Goal: Entertainment & Leisure: Browse casually

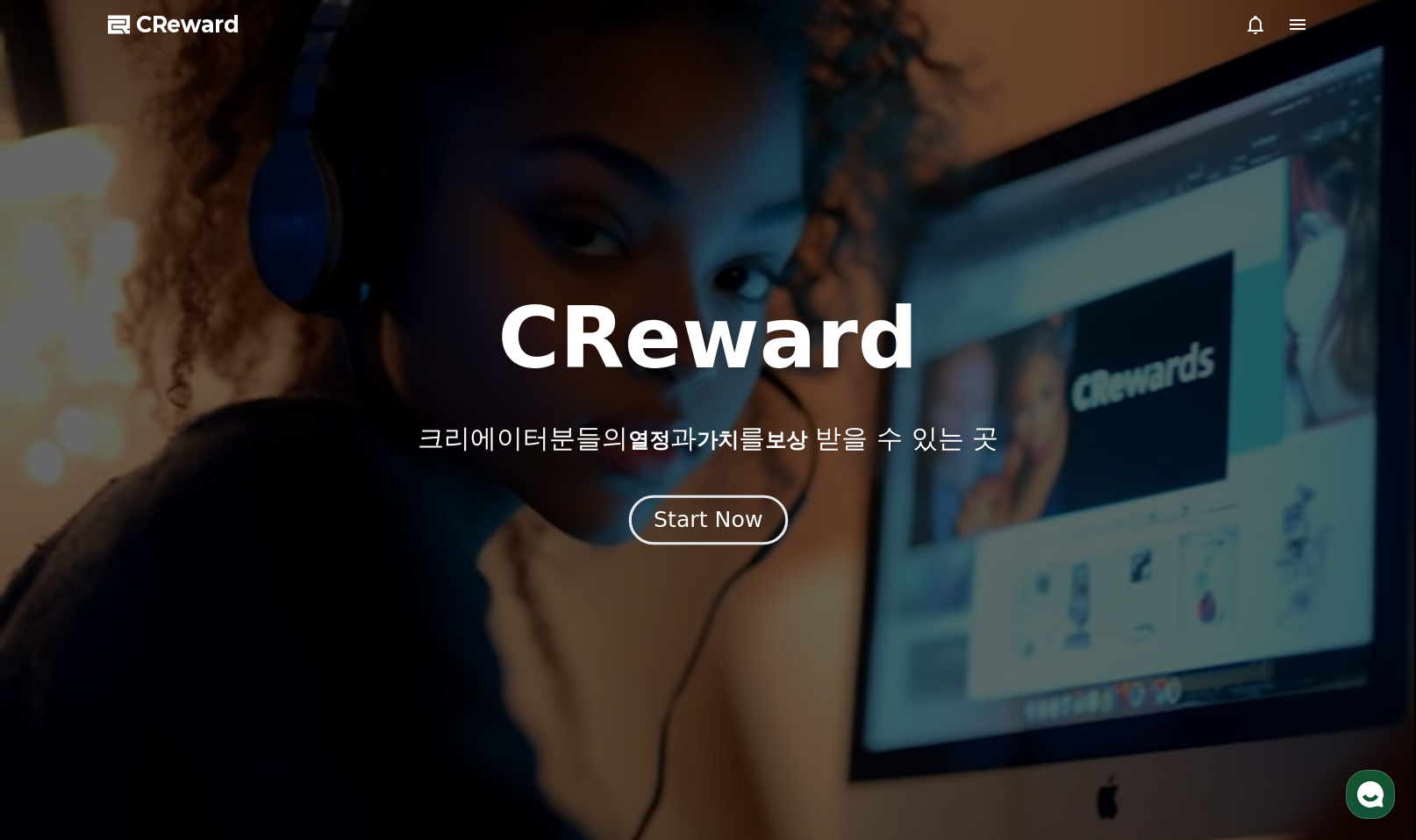
click at [693, 521] on div "Start Now" at bounding box center [707, 519] width 109 height 30
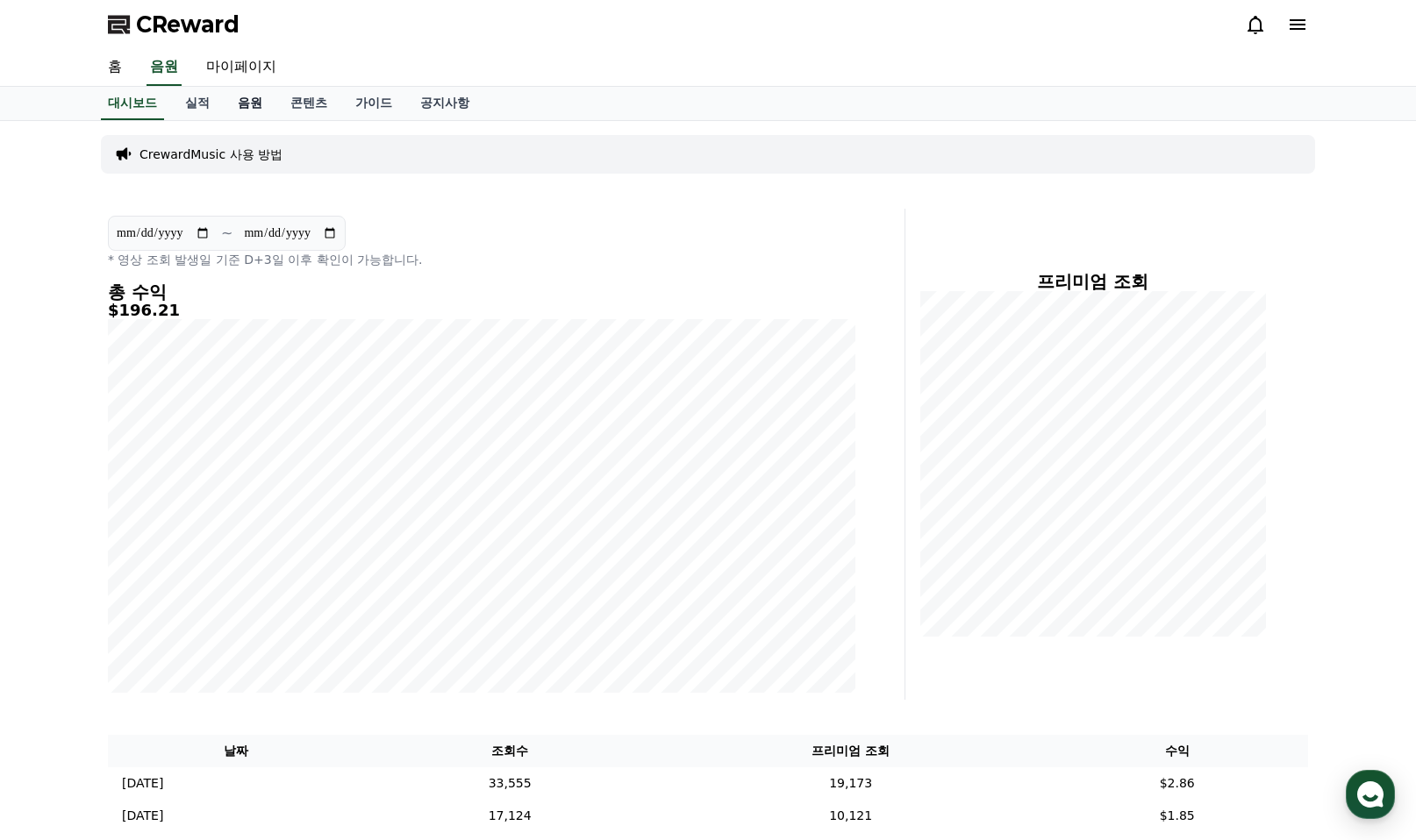
click at [240, 107] on link "음원" at bounding box center [249, 103] width 53 height 34
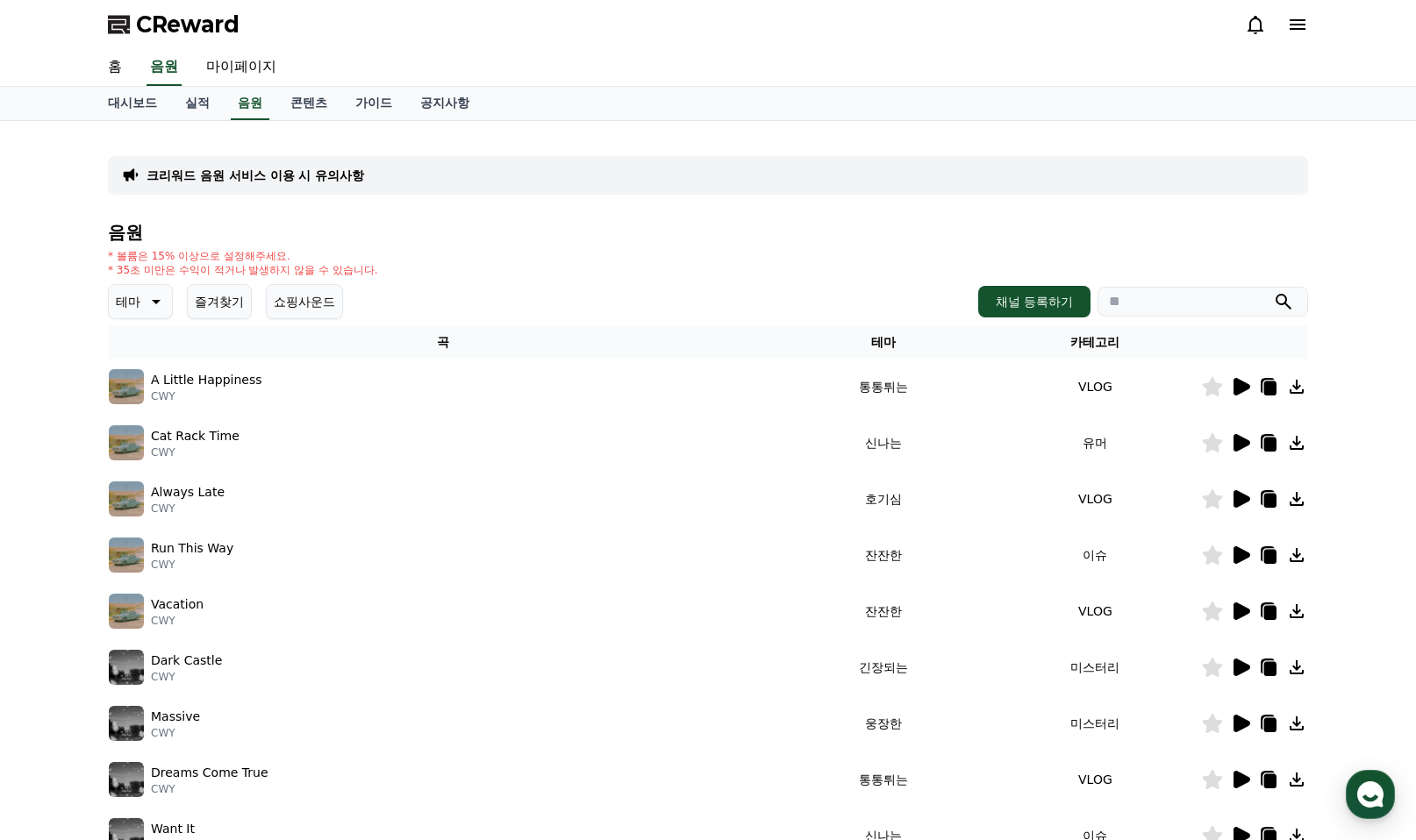
click at [158, 302] on icon at bounding box center [156, 302] width 9 height 5
click at [128, 403] on button "반전" at bounding box center [130, 405] width 39 height 39
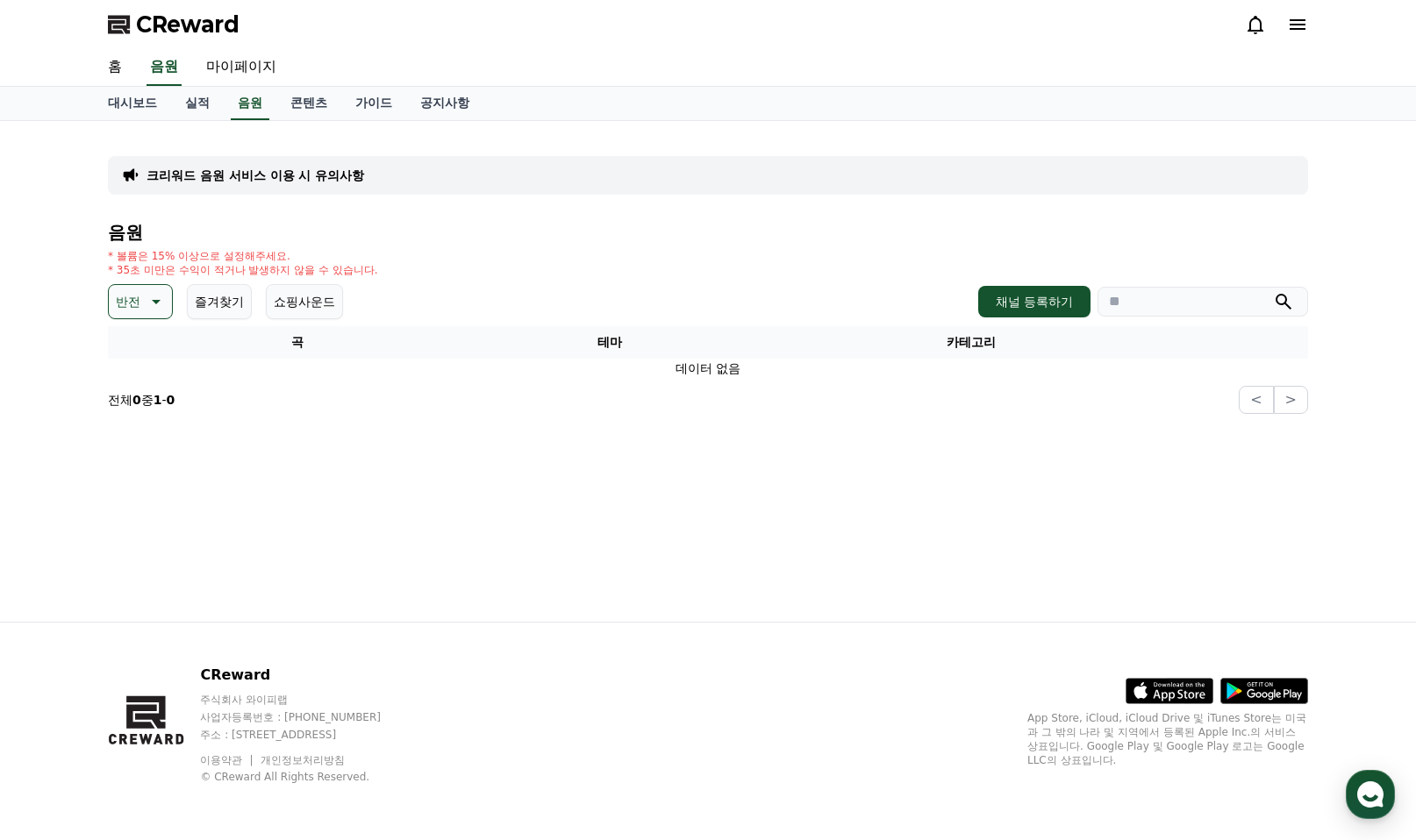
click at [152, 302] on icon at bounding box center [154, 302] width 21 height 21
click at [130, 408] on button "분위기있는" at bounding box center [148, 411] width 75 height 39
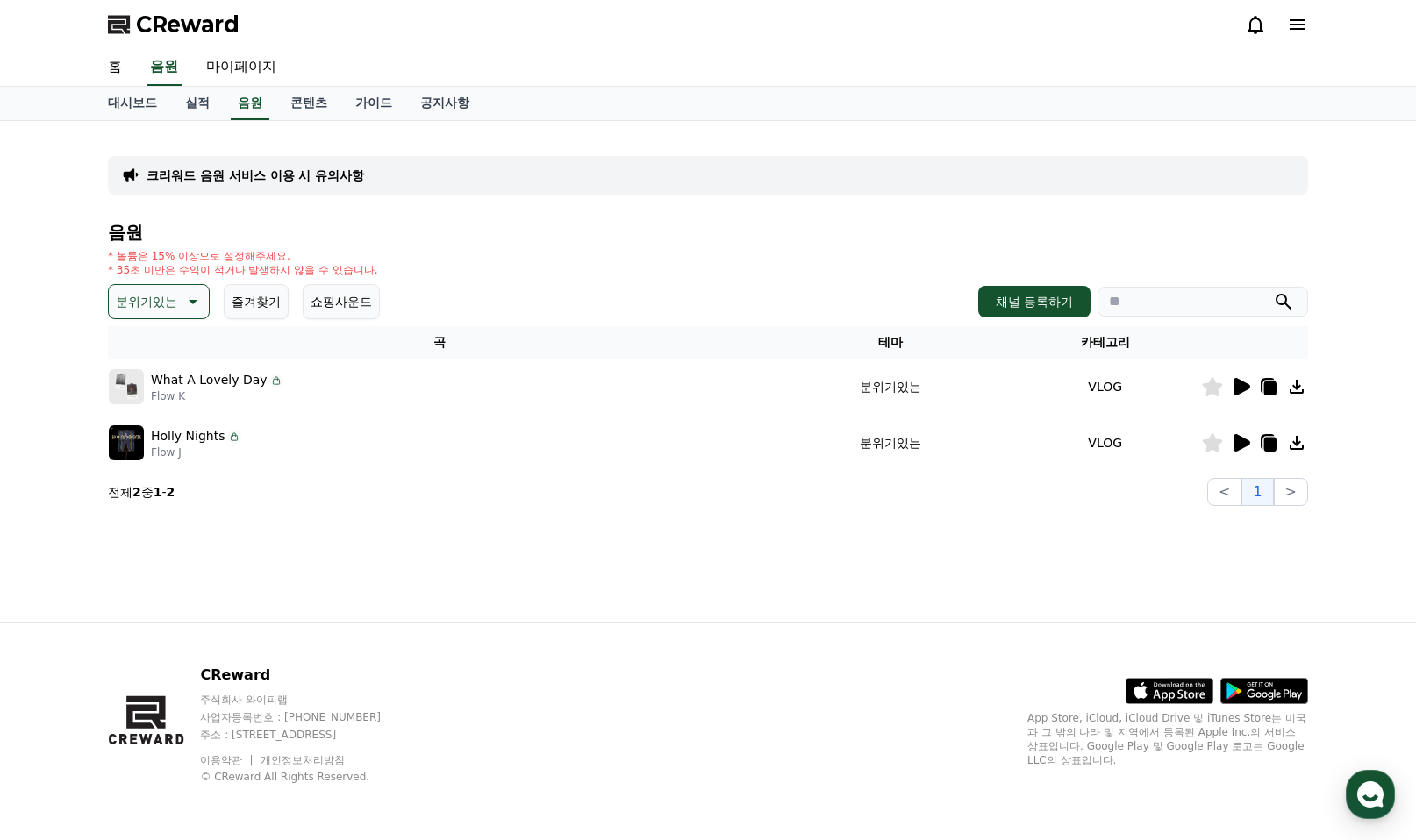
click at [1243, 380] on icon at bounding box center [1241, 387] width 21 height 21
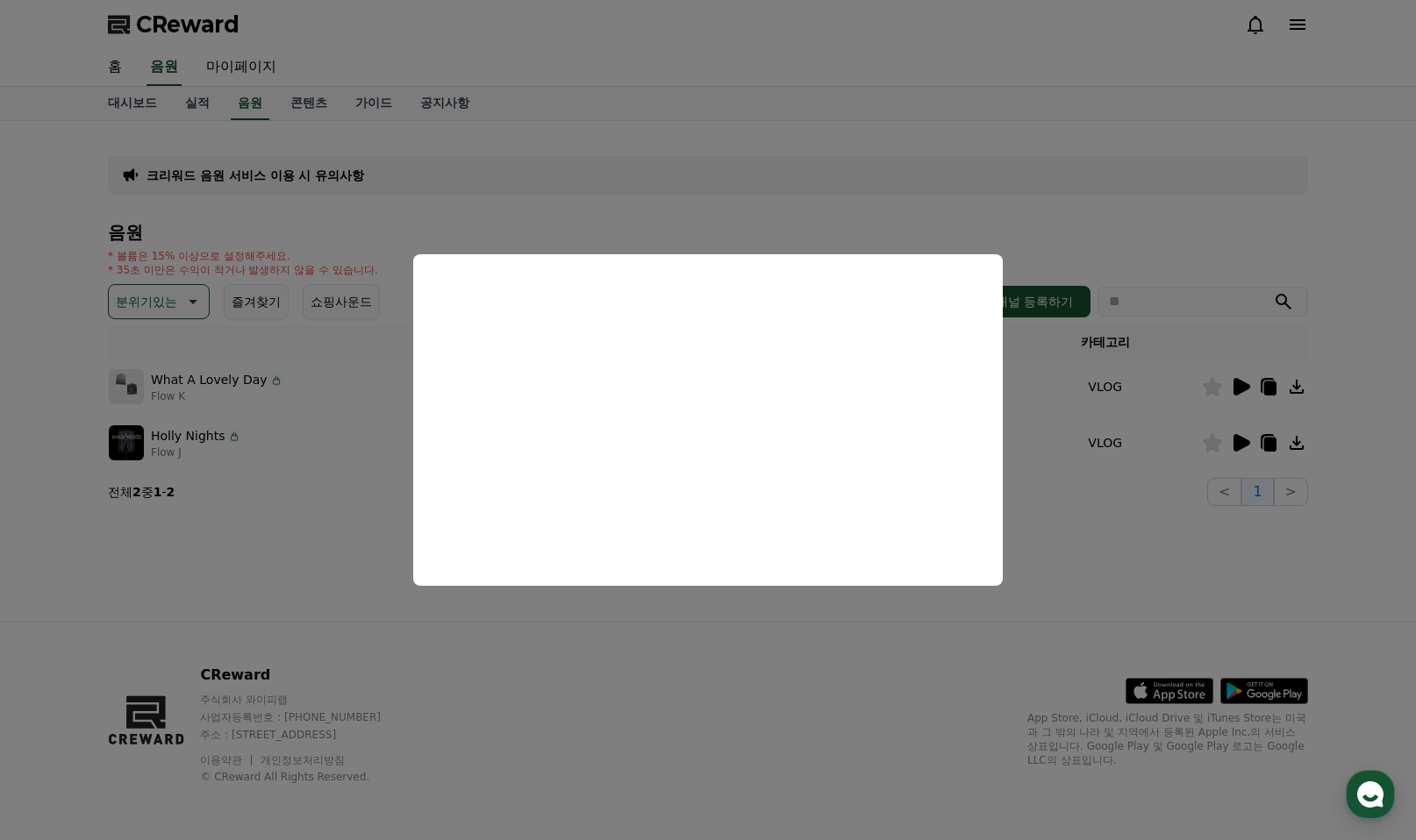
click at [1239, 439] on button "close modal" at bounding box center [708, 420] width 1416 height 840
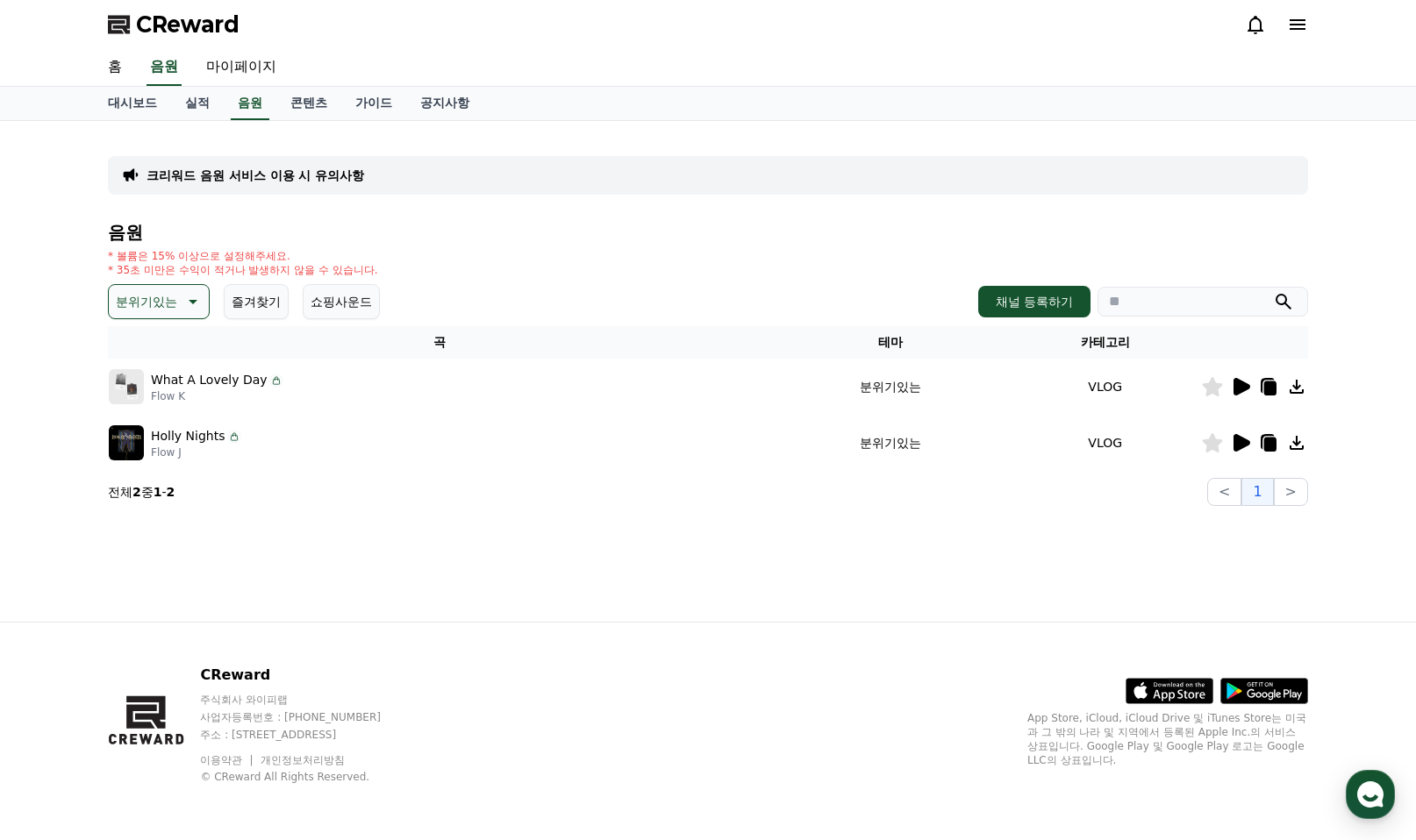
click at [1239, 439] on icon at bounding box center [1241, 443] width 16 height 17
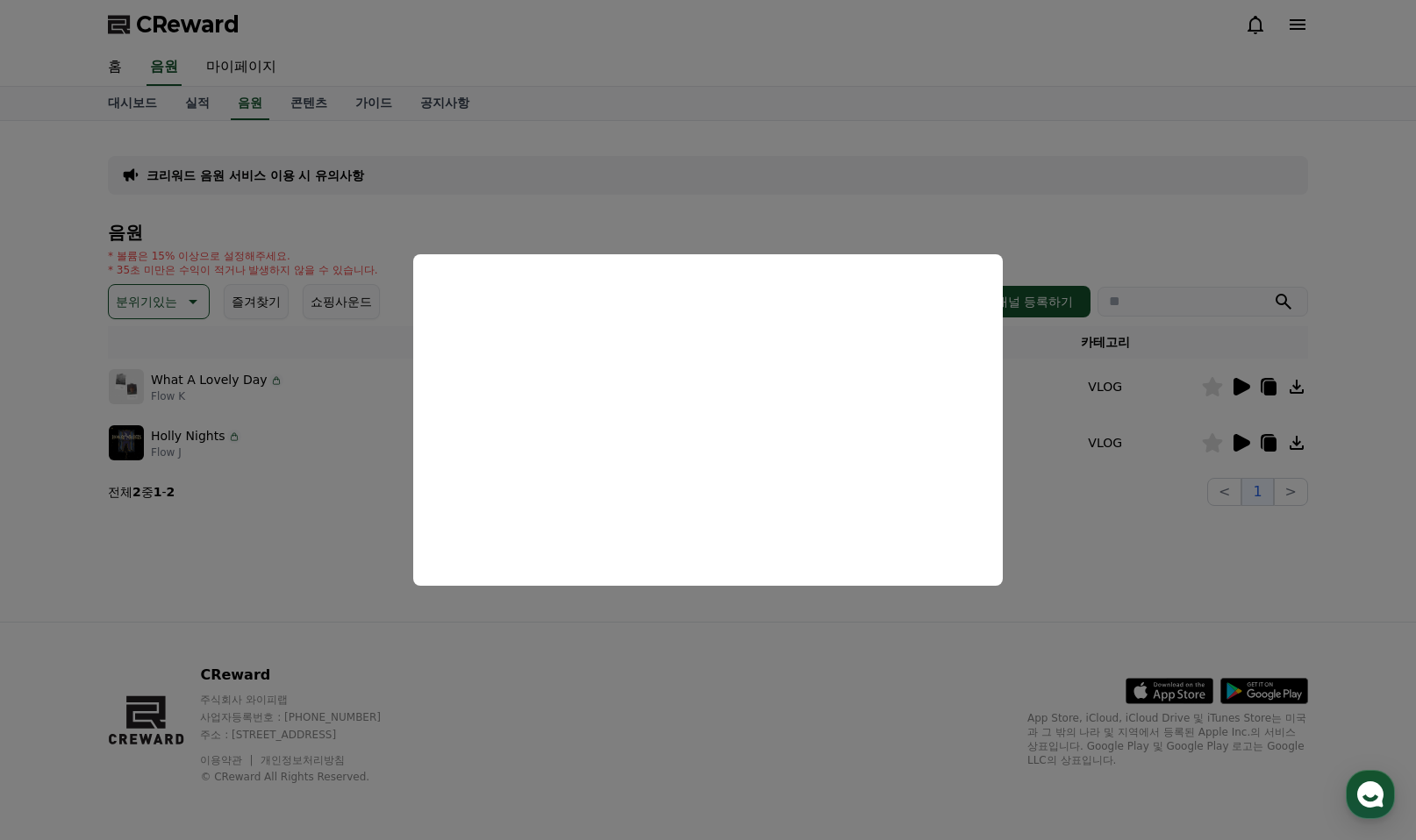
click at [1239, 379] on button "close modal" at bounding box center [708, 420] width 1416 height 840
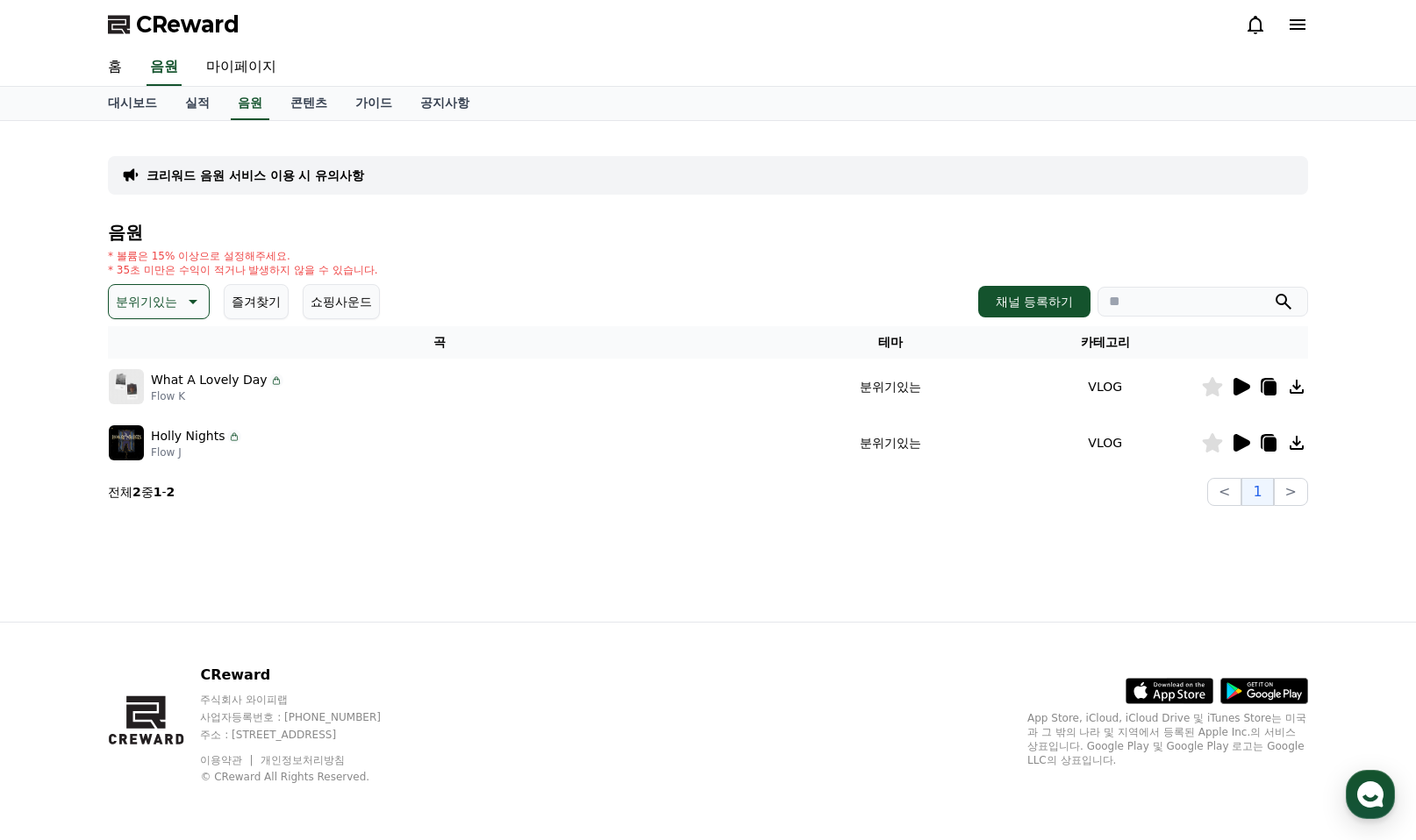
click at [1239, 388] on icon at bounding box center [1241, 386] width 16 height 17
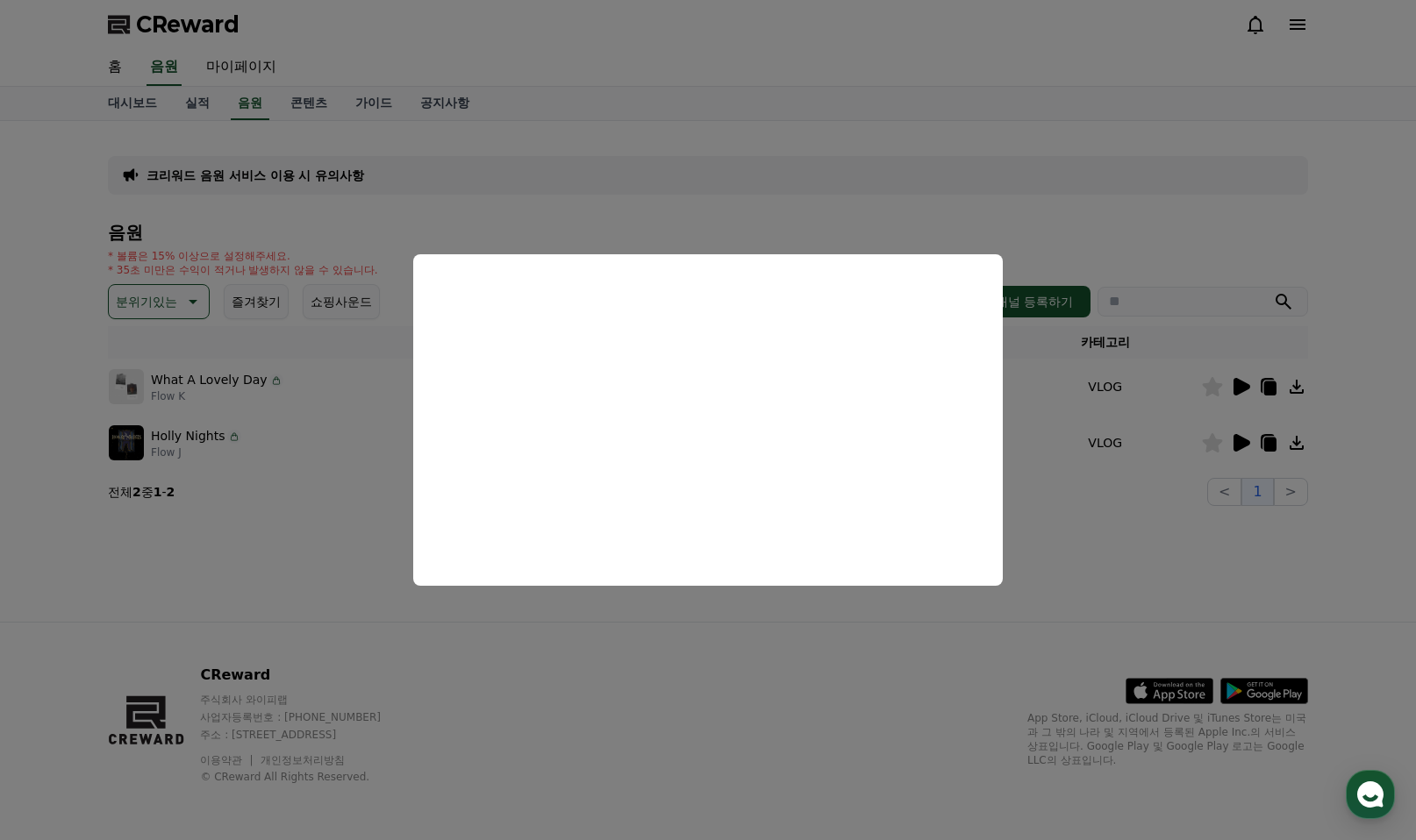
click at [172, 305] on button "close modal" at bounding box center [708, 420] width 1416 height 840
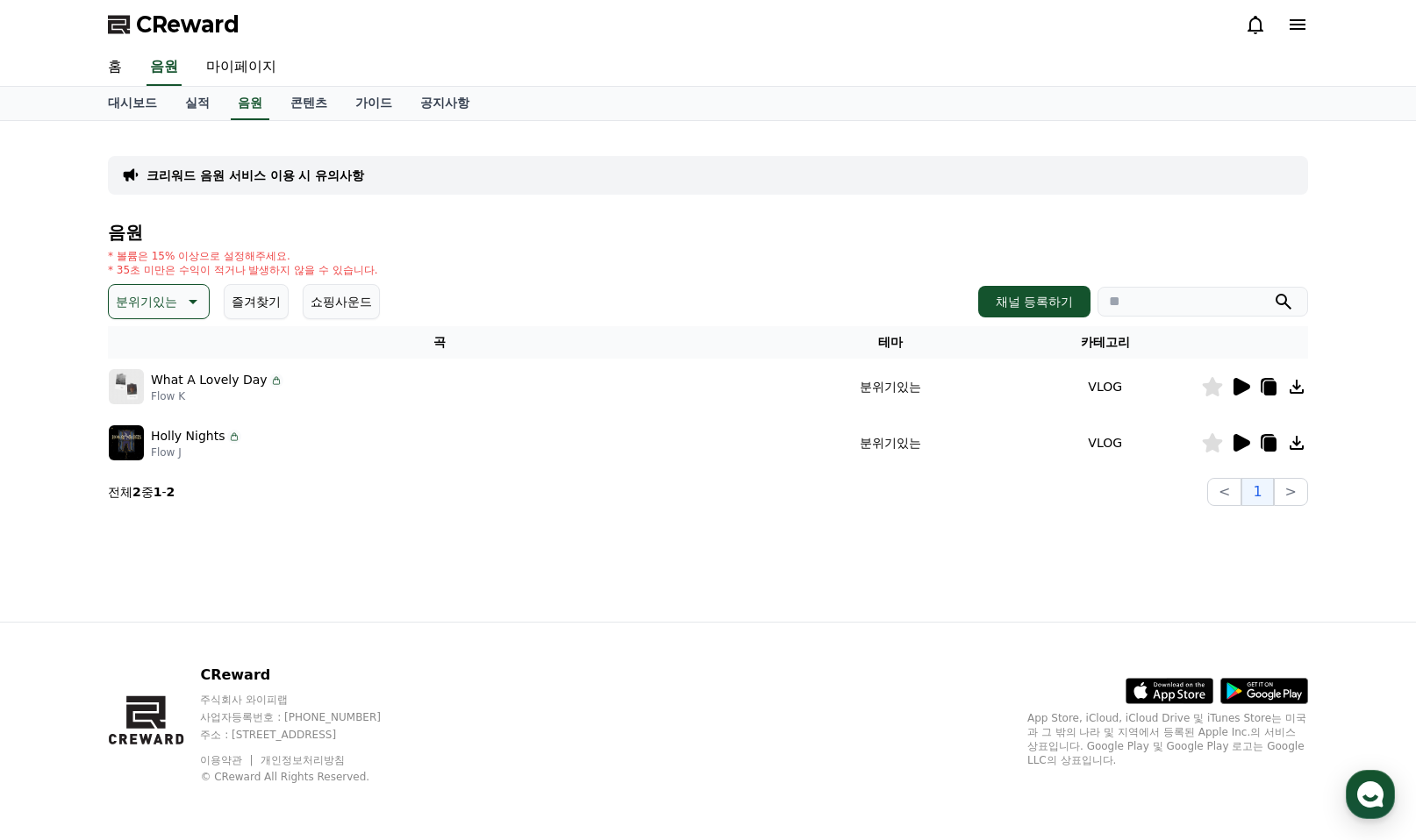
click at [189, 300] on icon at bounding box center [193, 302] width 9 height 5
click at [144, 491] on button "어두운" at bounding box center [136, 485] width 51 height 39
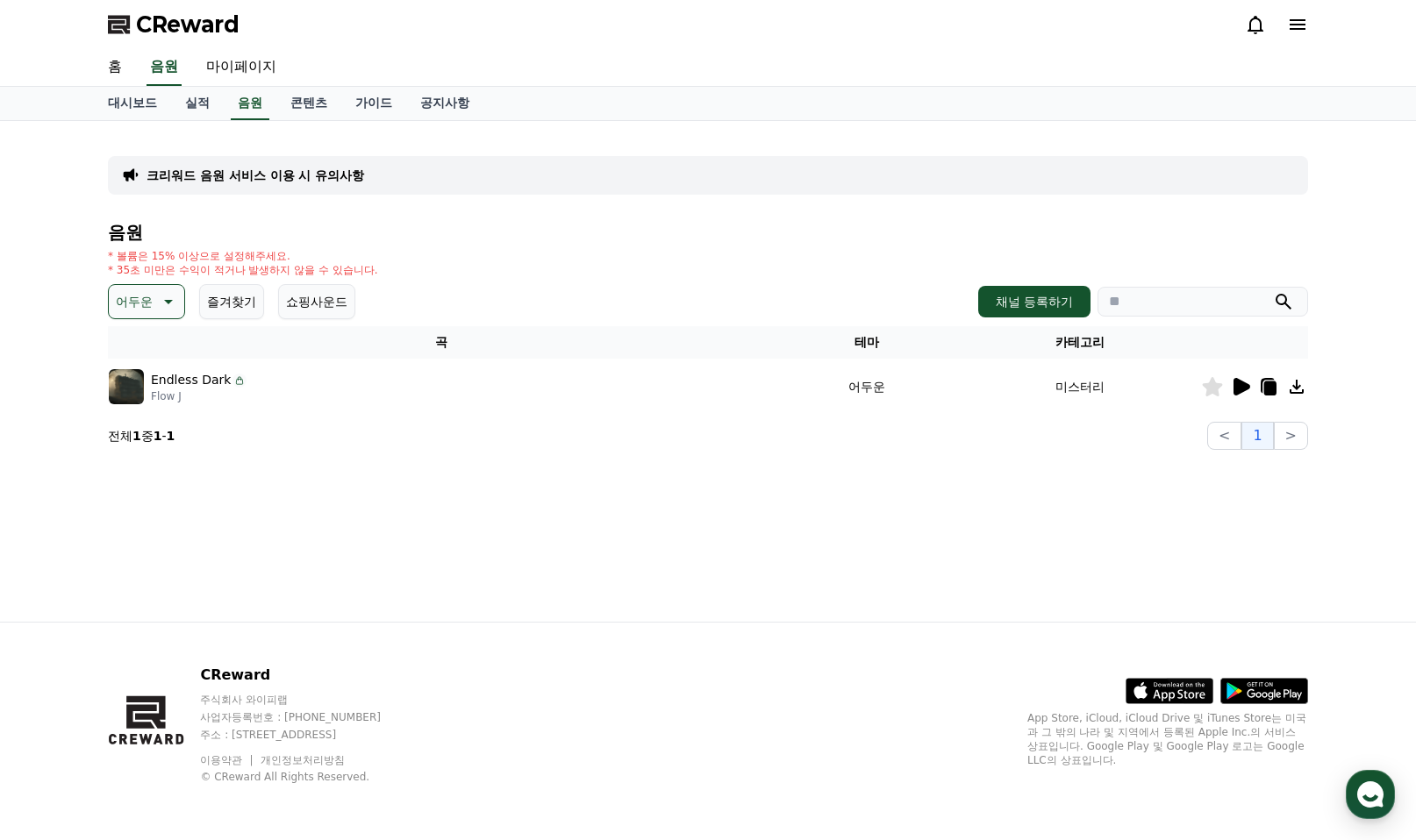
click at [1243, 386] on icon at bounding box center [1241, 386] width 16 height 17
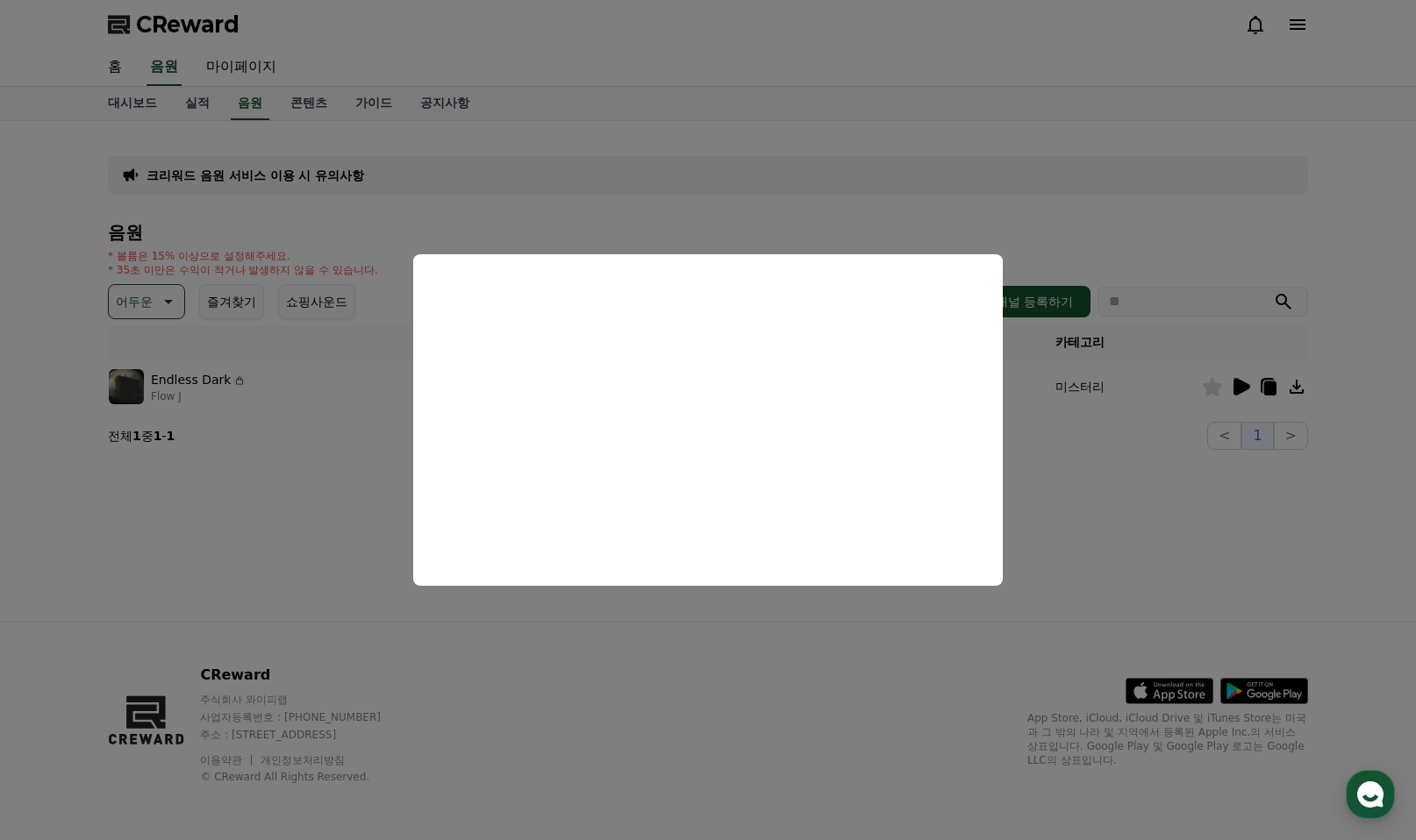
drag, startPoint x: 799, startPoint y: 656, endPoint x: 811, endPoint y: 643, distance: 17.7
click at [799, 656] on button "close modal" at bounding box center [708, 420] width 1416 height 840
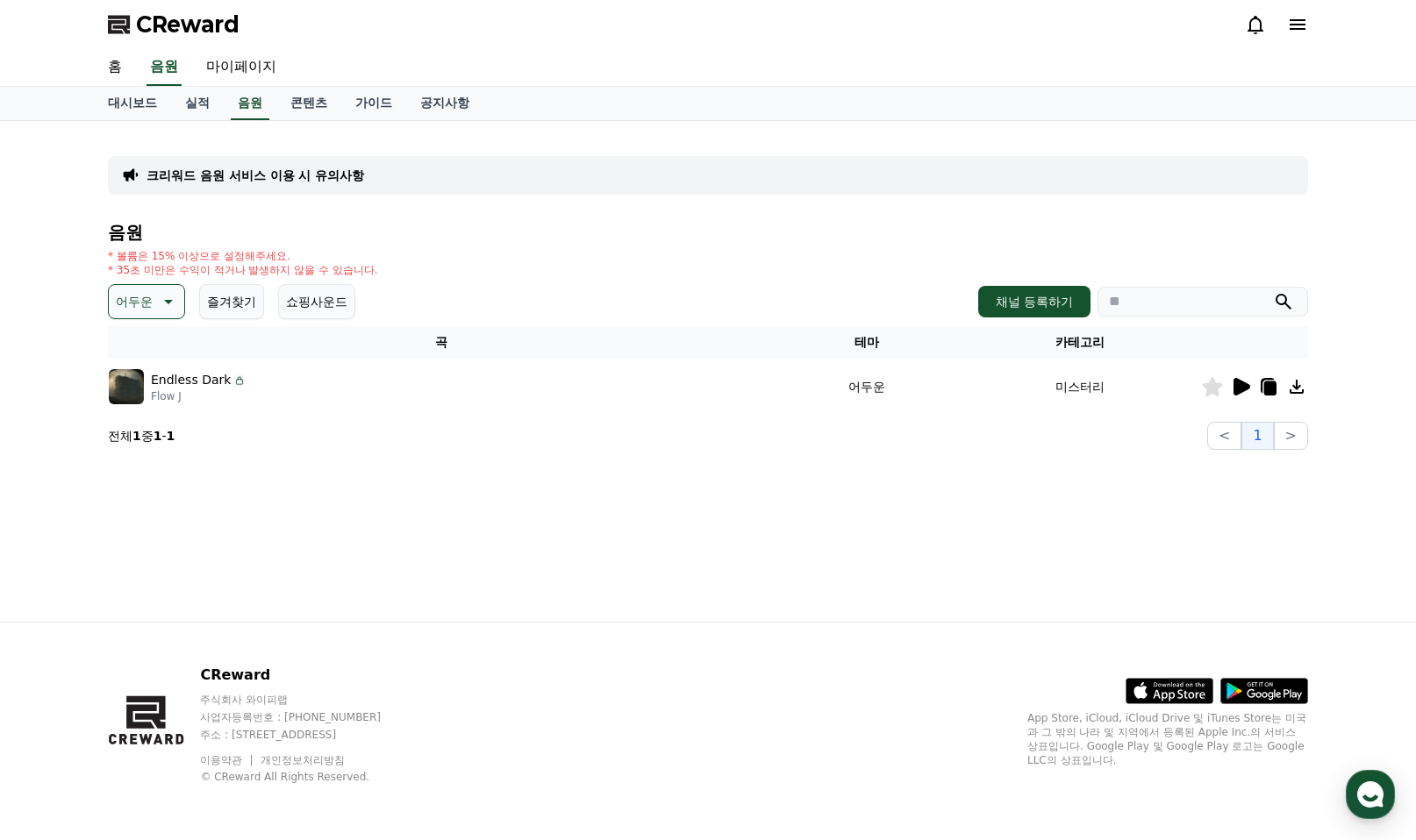
click at [1263, 382] on icon at bounding box center [1269, 387] width 21 height 21
click at [151, 304] on p "어두운" at bounding box center [134, 301] width 37 height 24
click at [141, 441] on button "호기심" at bounding box center [136, 439] width 51 height 39
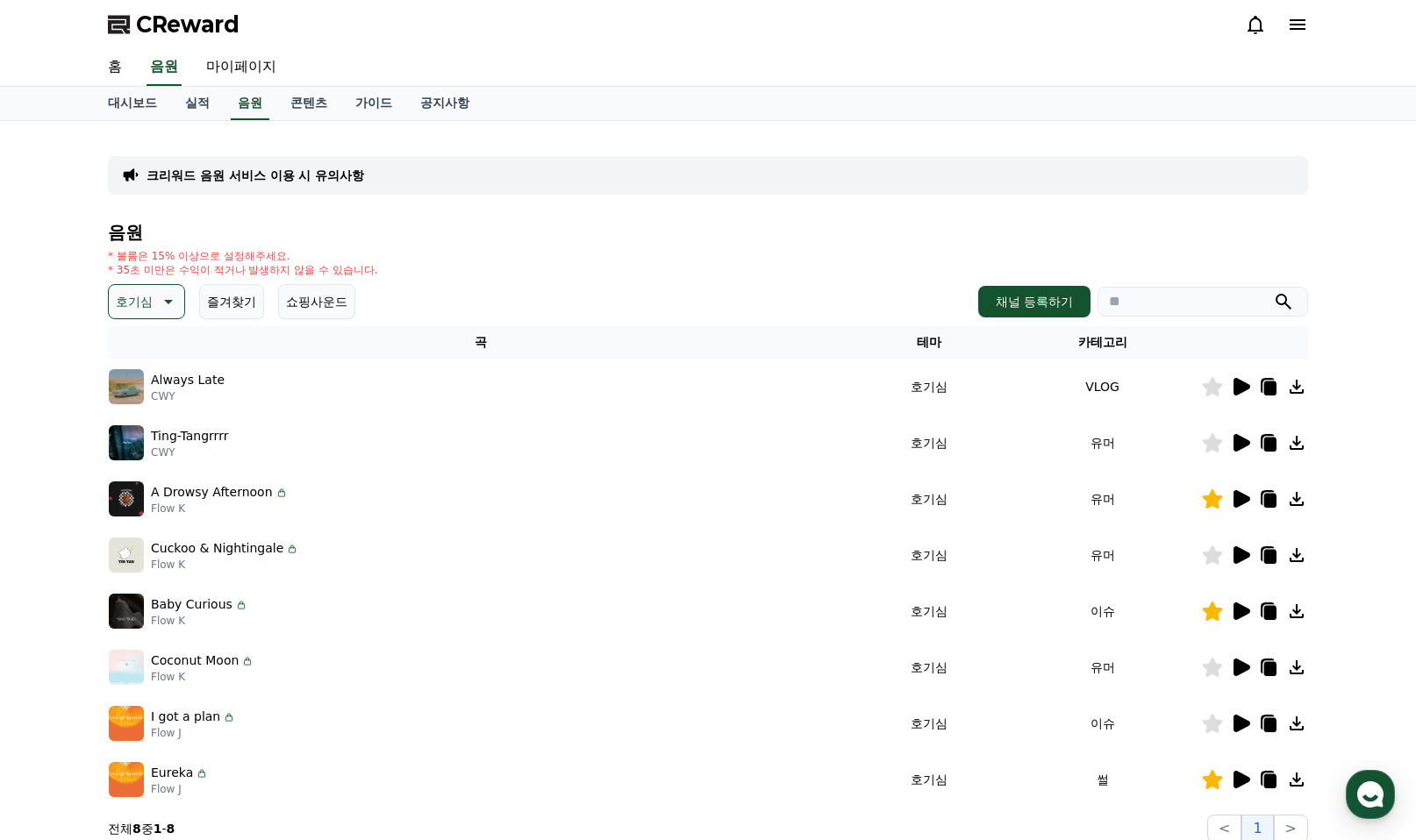
click at [322, 300] on button "쇼핑사운드" at bounding box center [317, 302] width 77 height 35
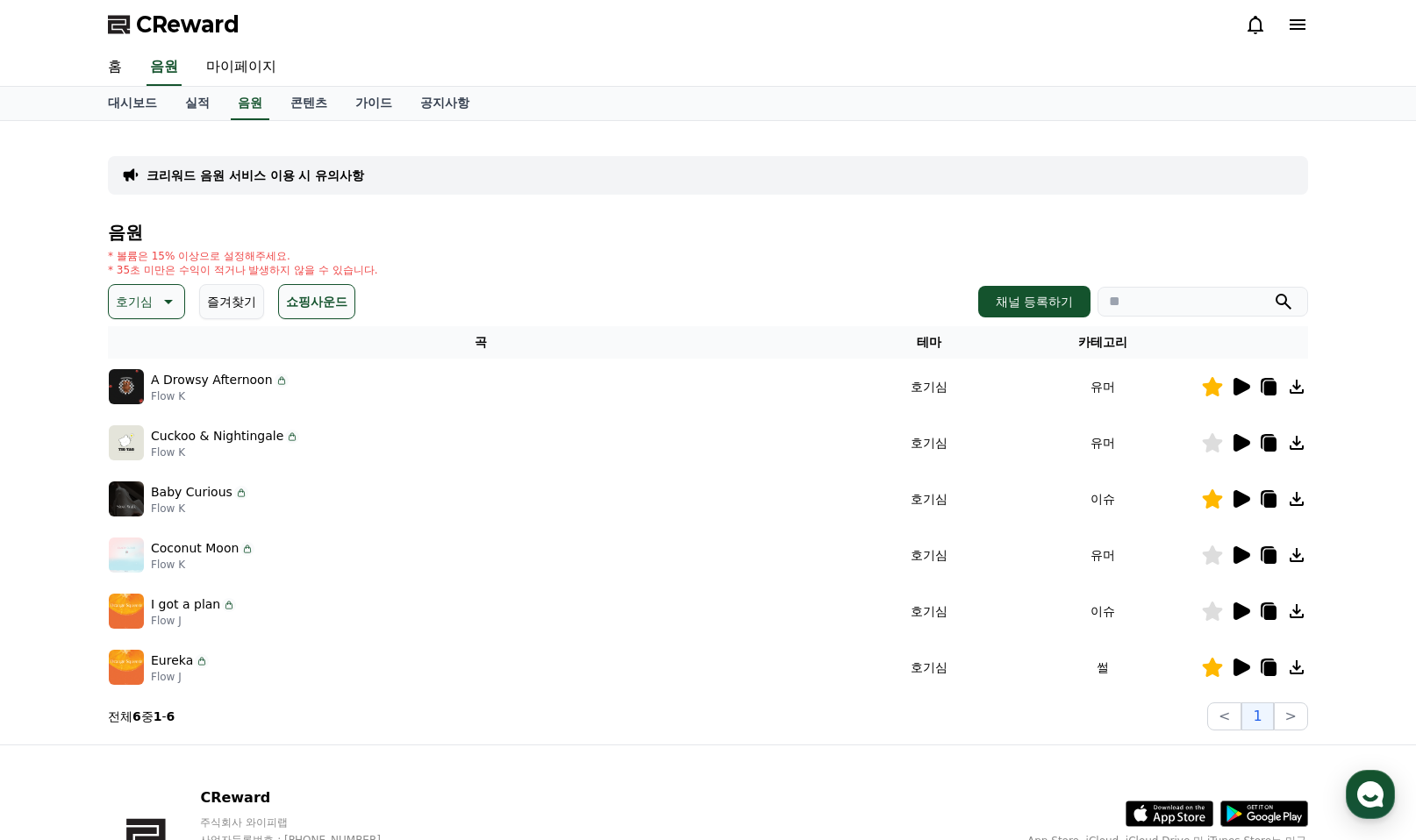
click at [1239, 444] on icon at bounding box center [1241, 443] width 16 height 17
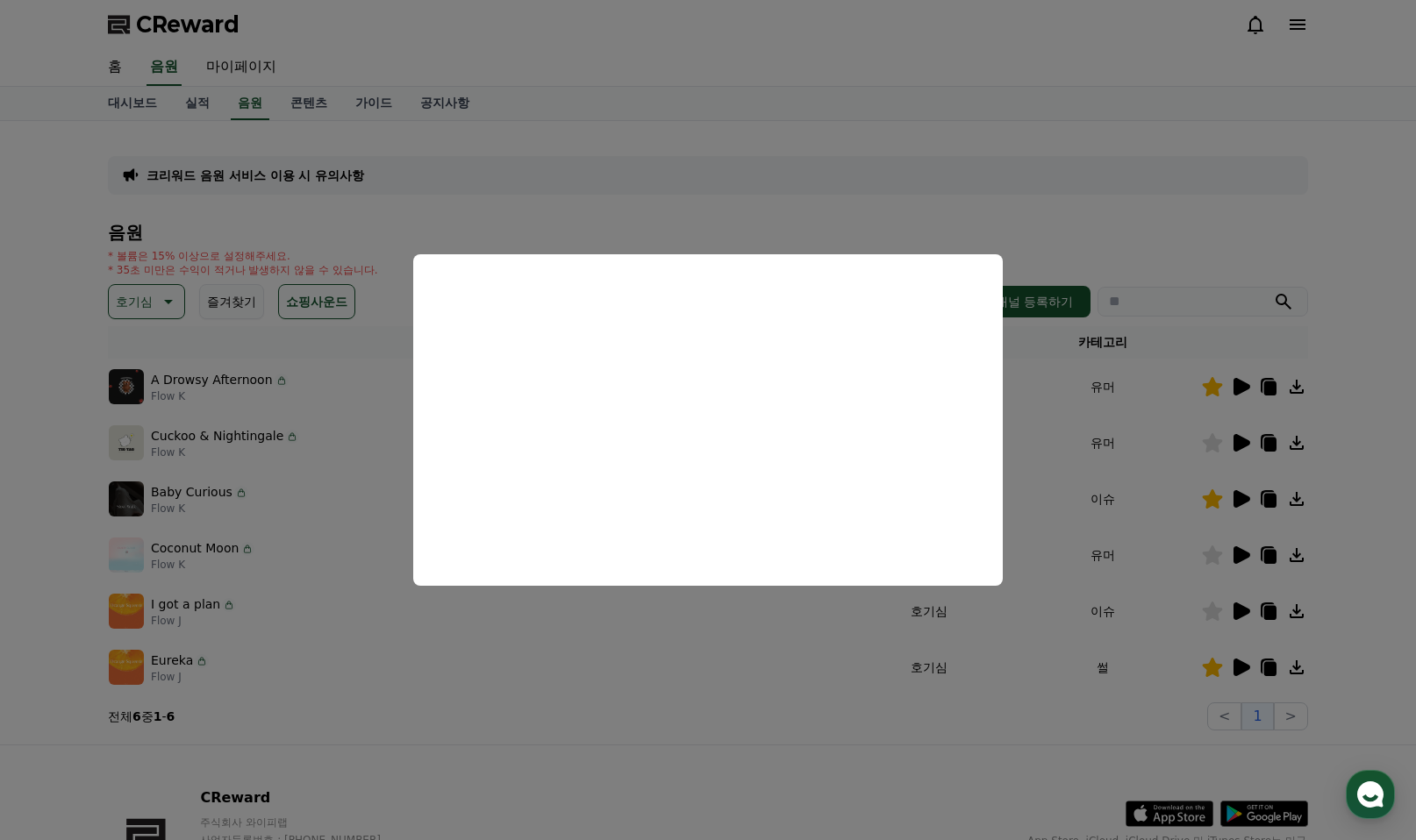
click at [1233, 553] on button "close modal" at bounding box center [708, 420] width 1416 height 840
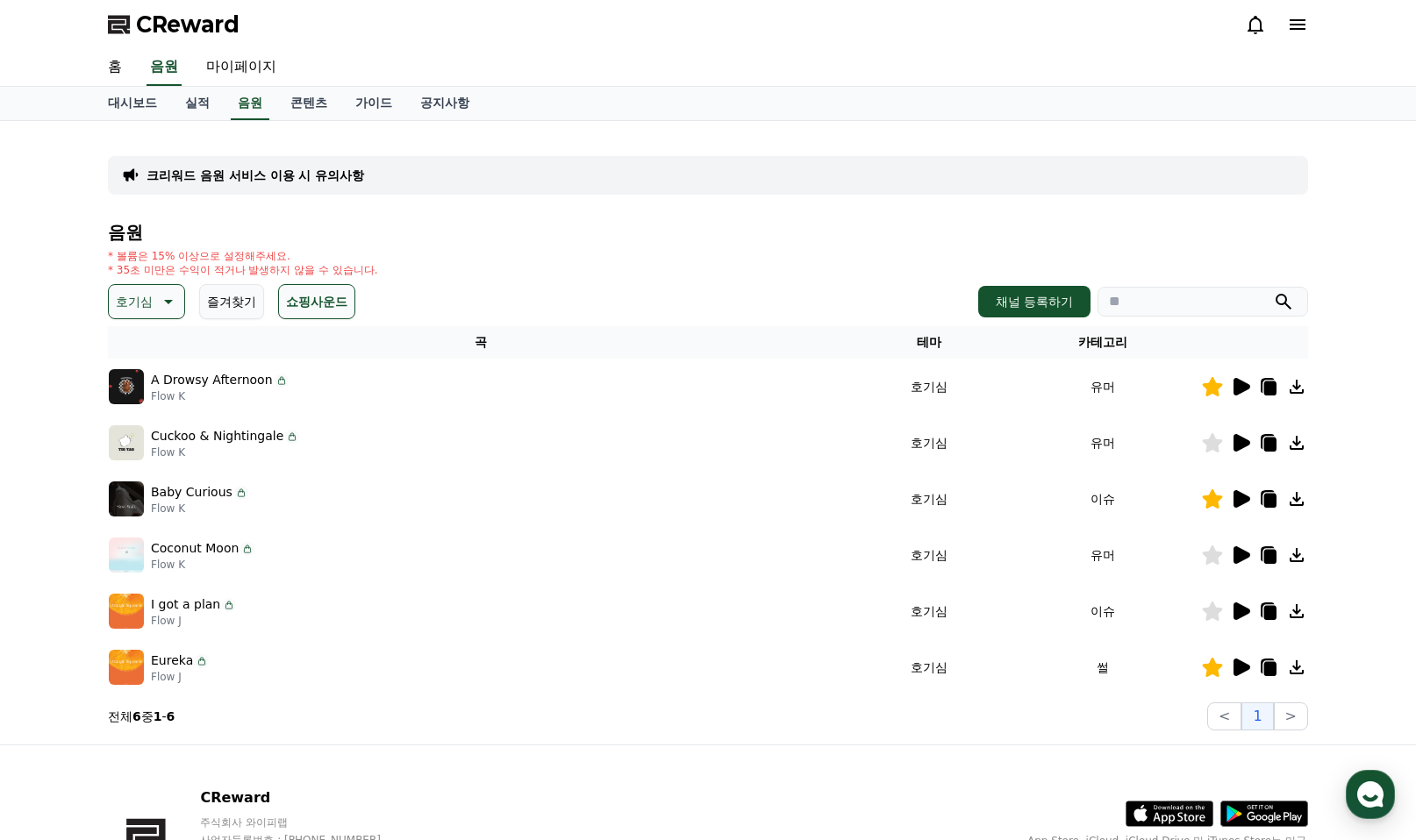
click at [1240, 553] on icon at bounding box center [1241, 555] width 16 height 17
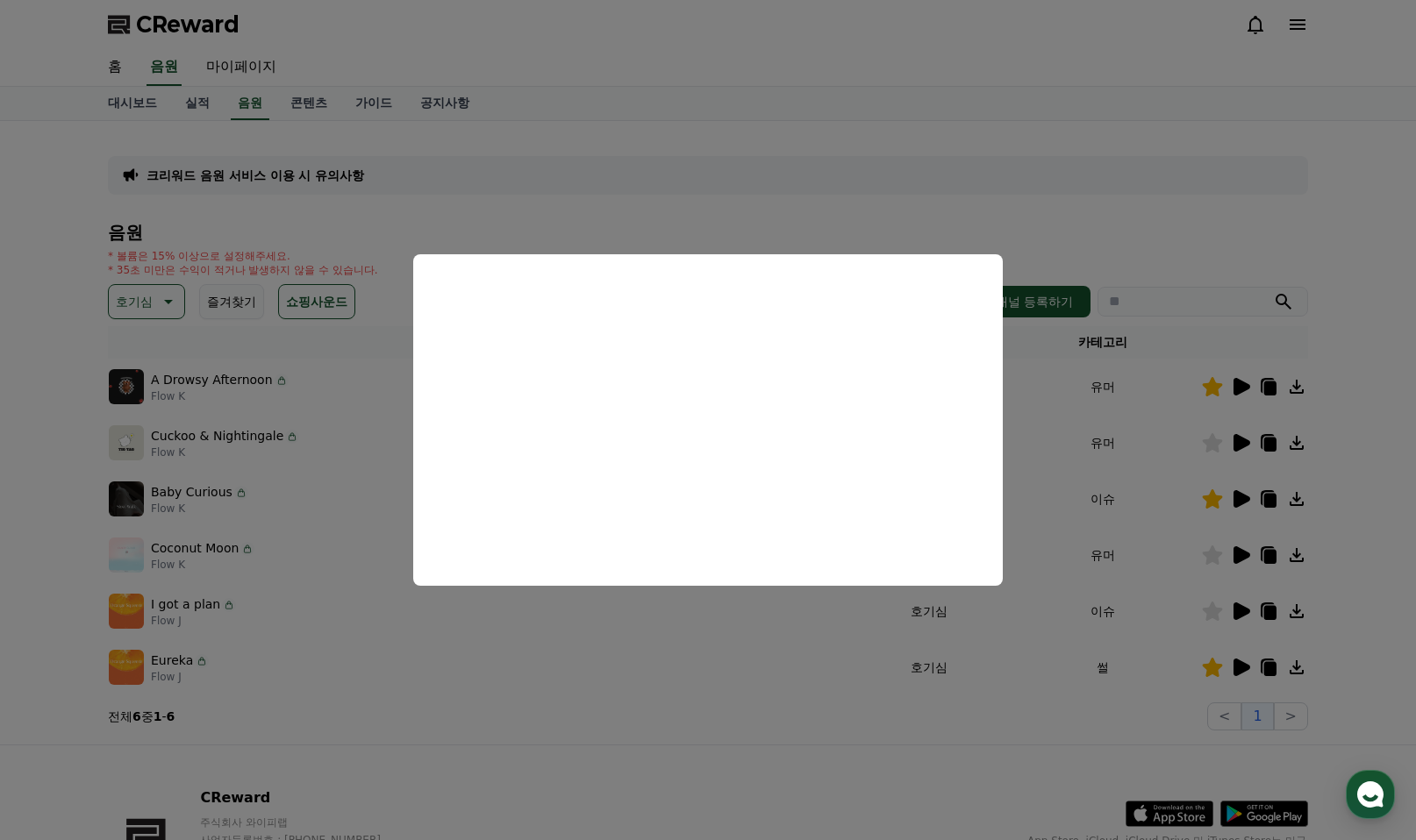
click at [679, 684] on button "close modal" at bounding box center [708, 420] width 1416 height 840
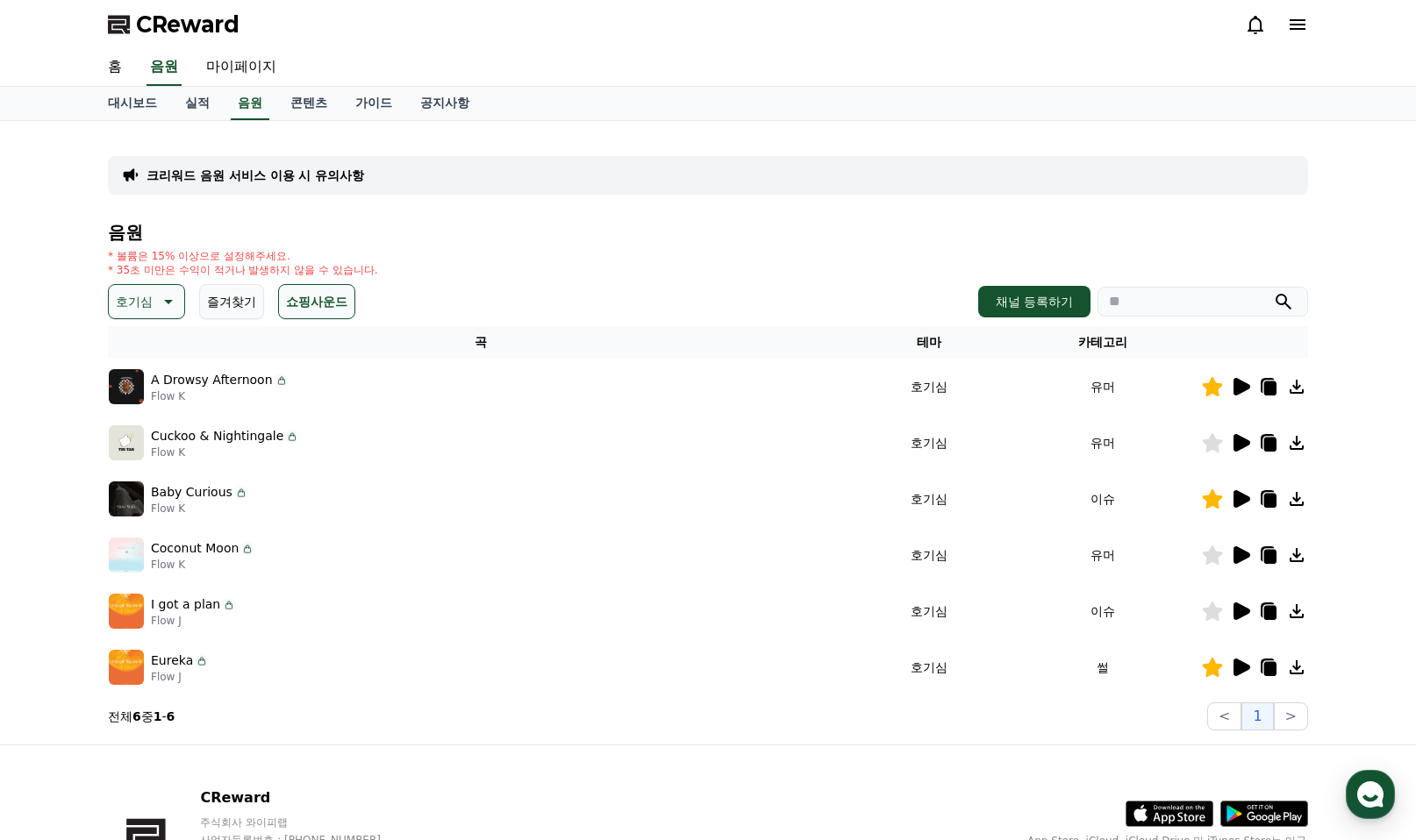
click at [1239, 612] on icon at bounding box center [1241, 612] width 16 height 17
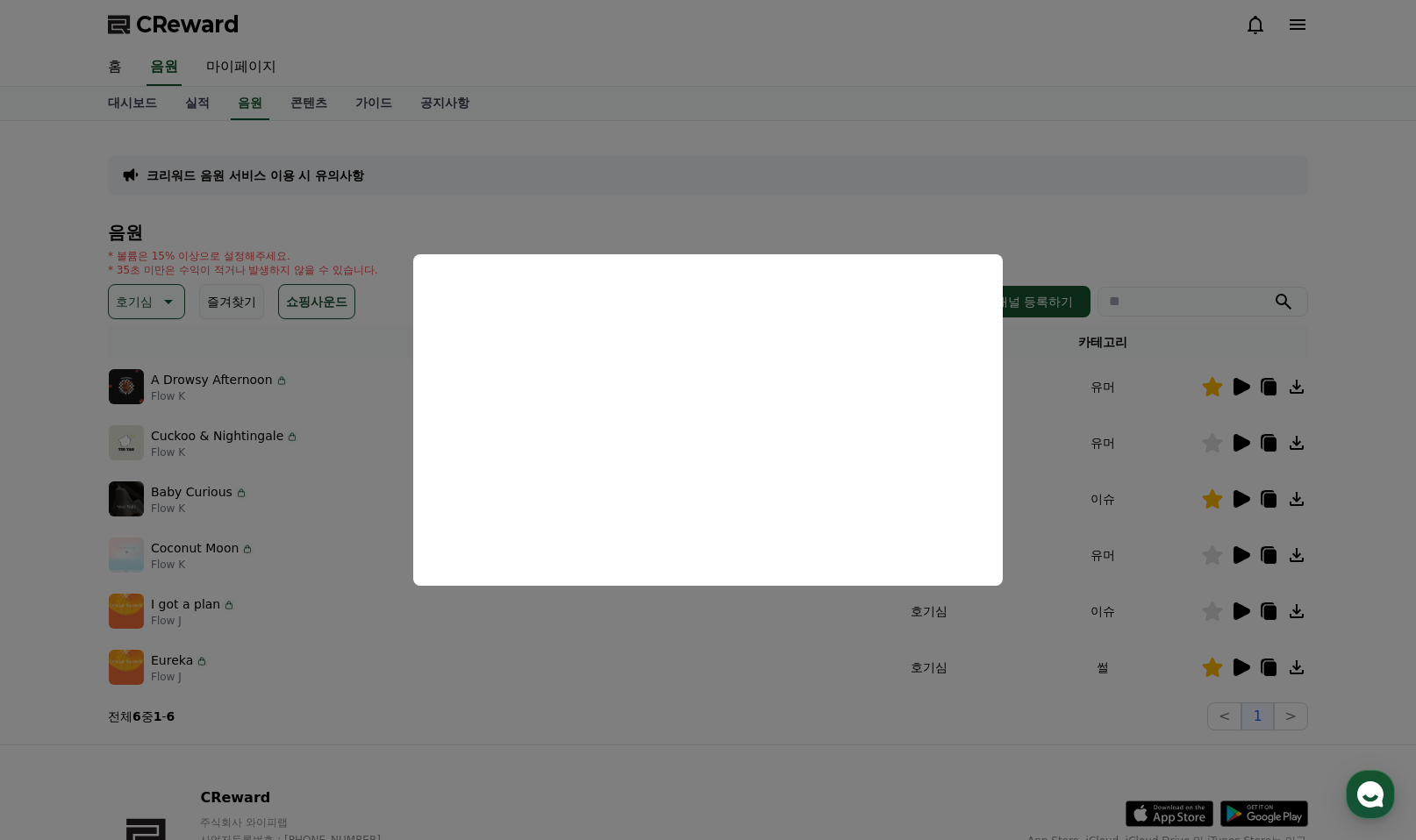
click at [1219, 611] on button "close modal" at bounding box center [708, 420] width 1416 height 840
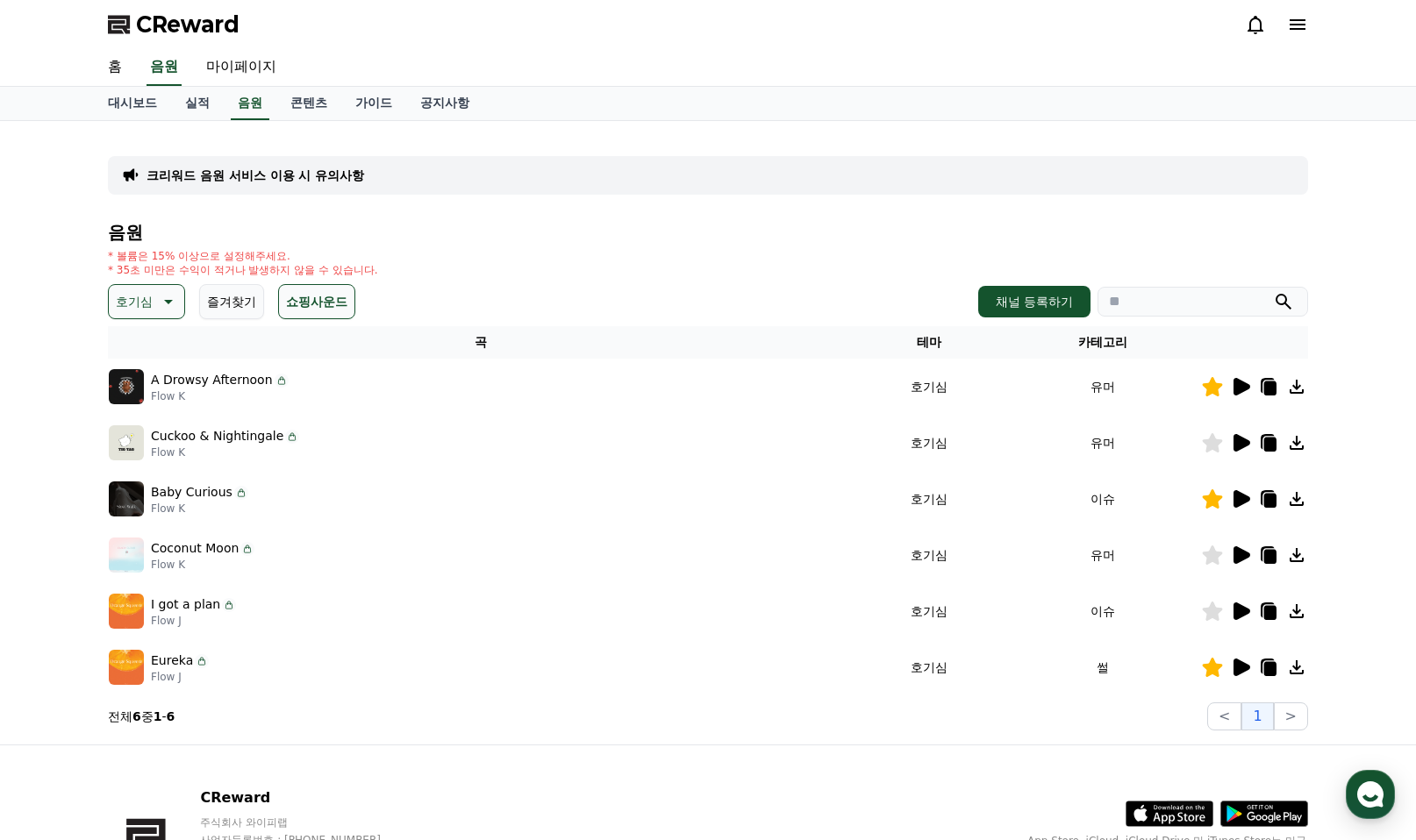
click at [1216, 613] on icon at bounding box center [1212, 612] width 20 height 19
click at [1271, 609] on icon at bounding box center [1270, 613] width 13 height 14
drag, startPoint x: 1215, startPoint y: 612, endPoint x: 1401, endPoint y: 394, distance: 286.6
click at [1216, 610] on icon at bounding box center [1212, 612] width 20 height 19
click at [156, 295] on button "호기심" at bounding box center [146, 302] width 77 height 35
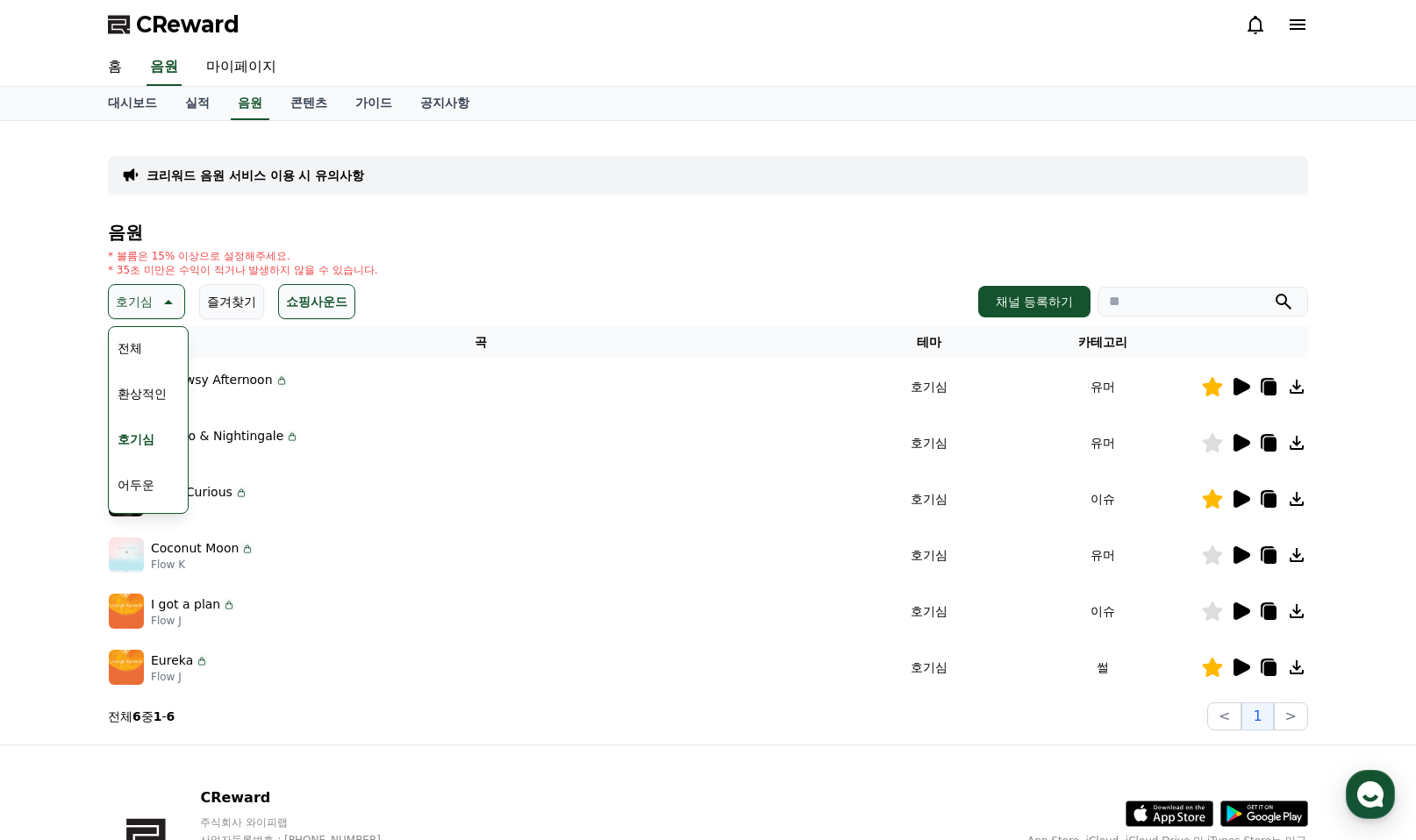
click at [148, 396] on button "환상적인" at bounding box center [143, 394] width 64 height 39
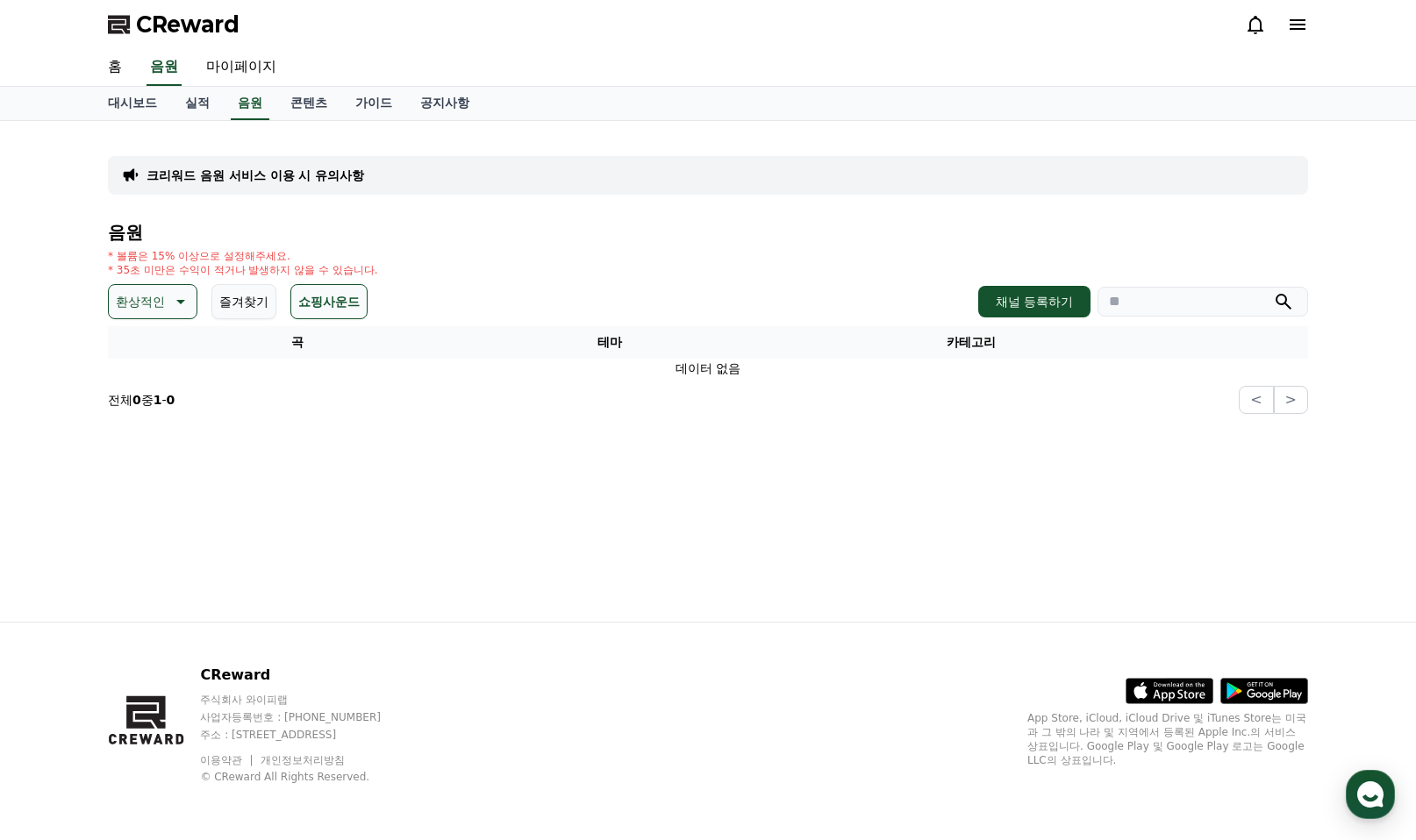
click at [138, 286] on button "환상적인" at bounding box center [152, 302] width 90 height 35
click at [137, 446] on button "밝은" at bounding box center [130, 443] width 39 height 39
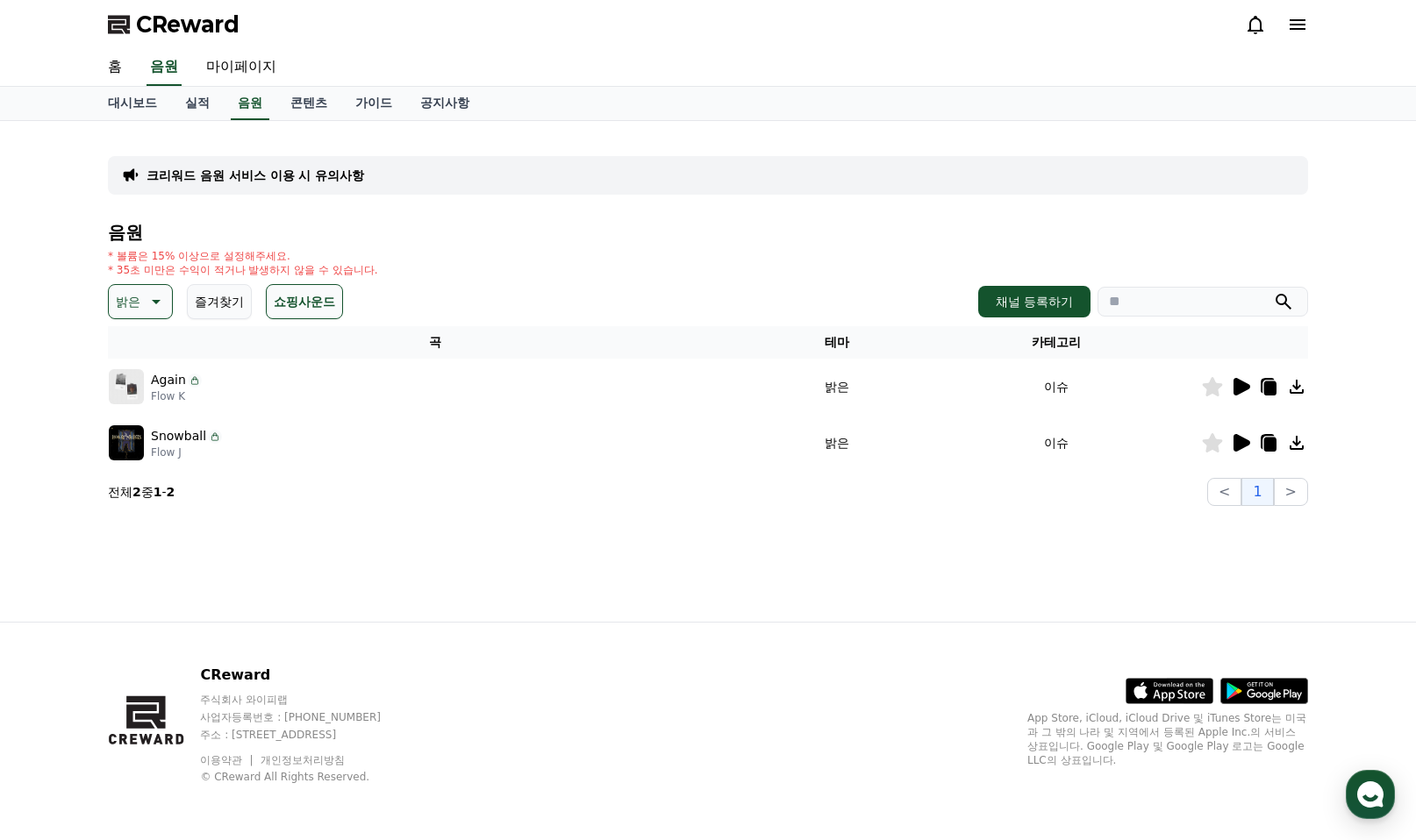
click at [1240, 387] on icon at bounding box center [1241, 386] width 16 height 17
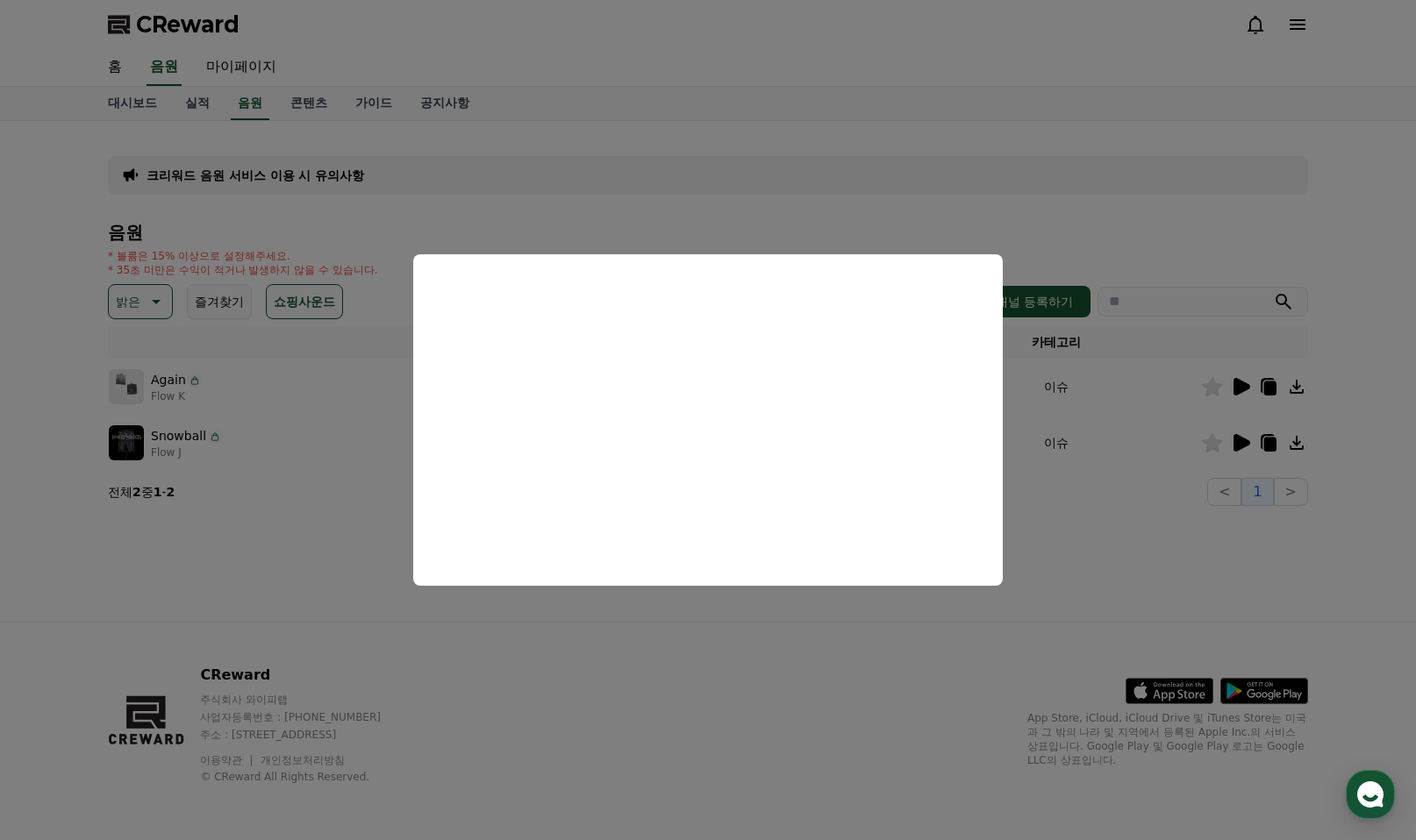
click at [1240, 436] on button "close modal" at bounding box center [708, 420] width 1416 height 840
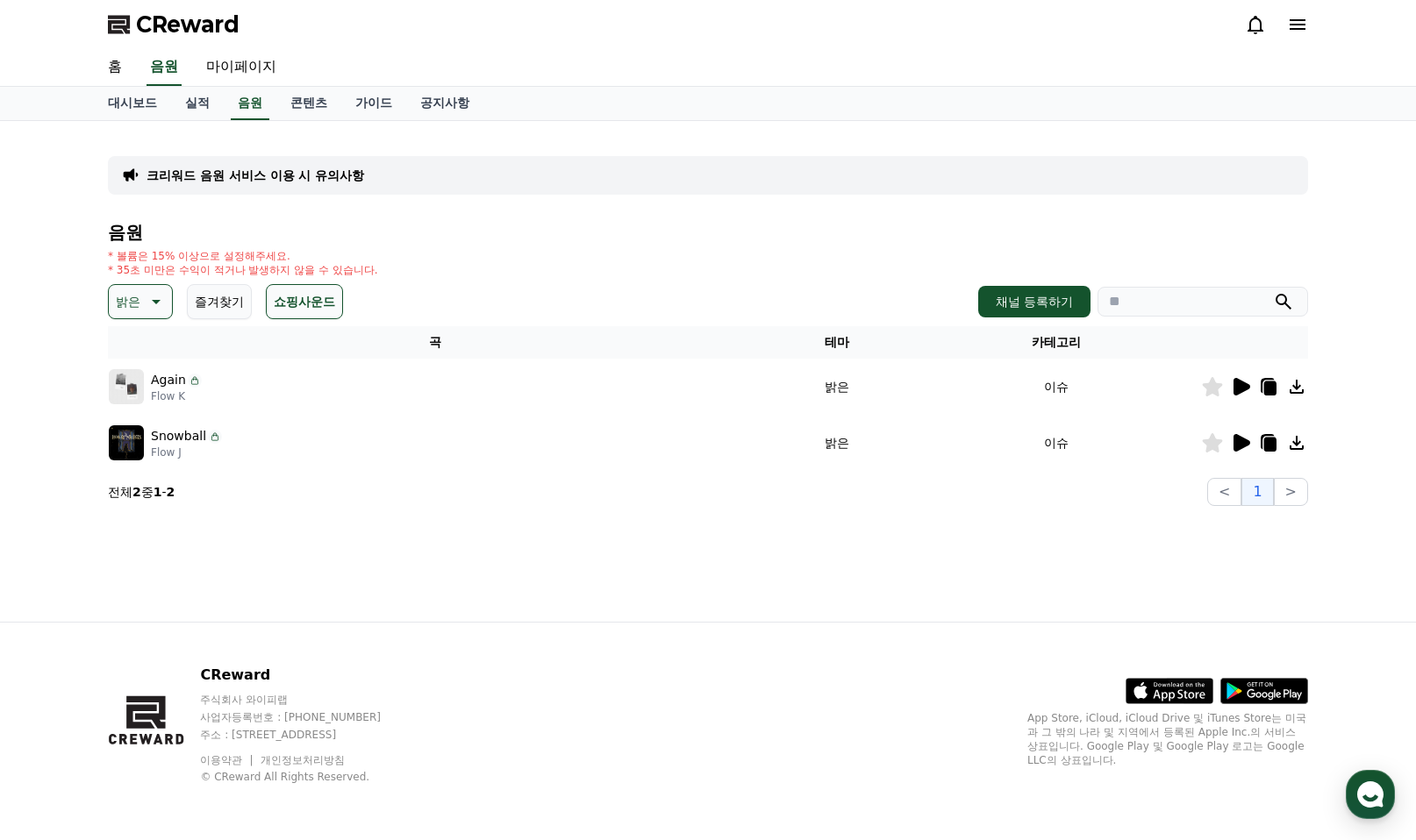
click at [1228, 446] on div at bounding box center [1253, 443] width 105 height 21
click at [1237, 443] on icon at bounding box center [1241, 443] width 16 height 17
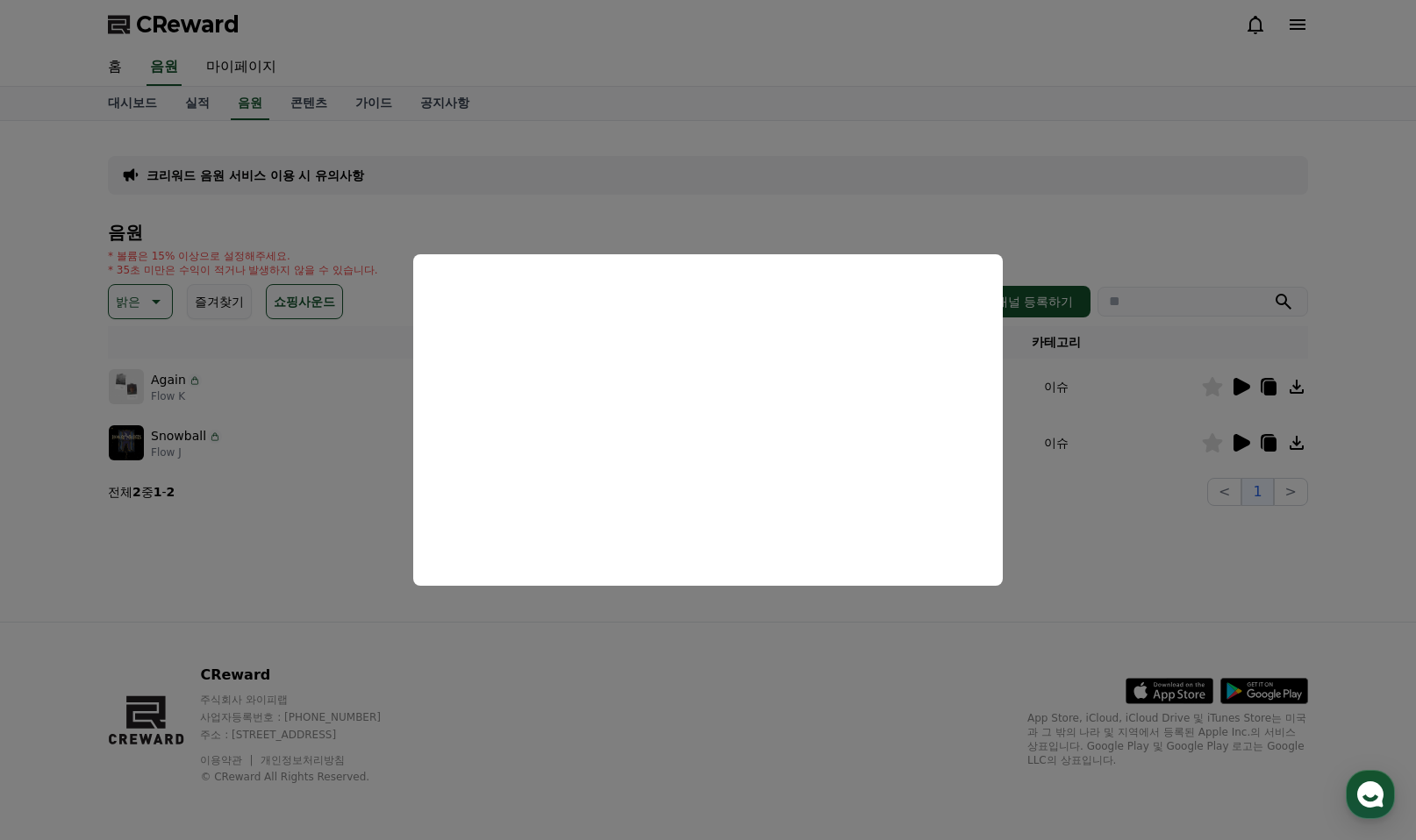
drag, startPoint x: 619, startPoint y: 613, endPoint x: 620, endPoint y: 603, distance: 10.0
click at [620, 613] on button "close modal" at bounding box center [708, 420] width 1416 height 840
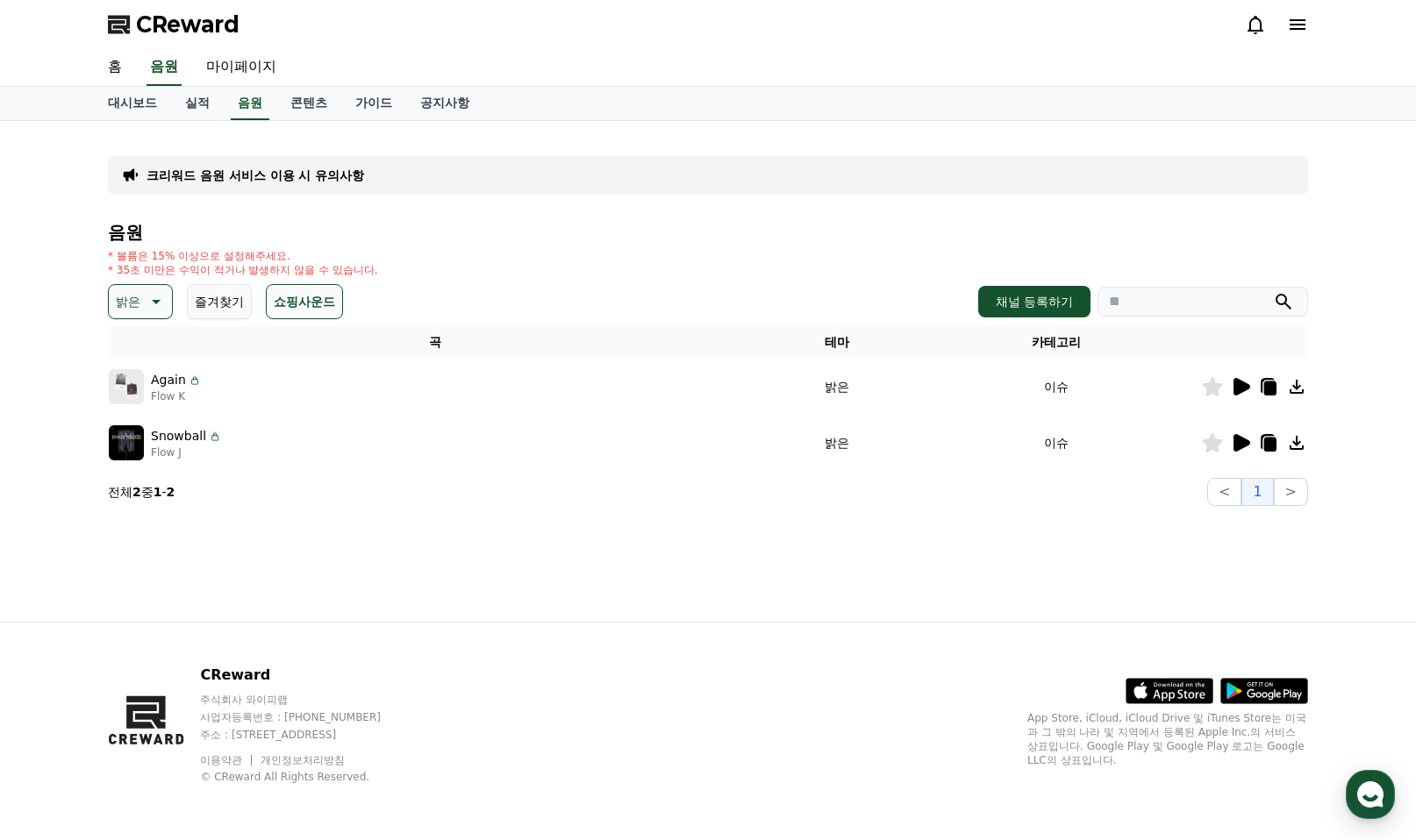
click at [1240, 386] on icon at bounding box center [1241, 386] width 16 height 17
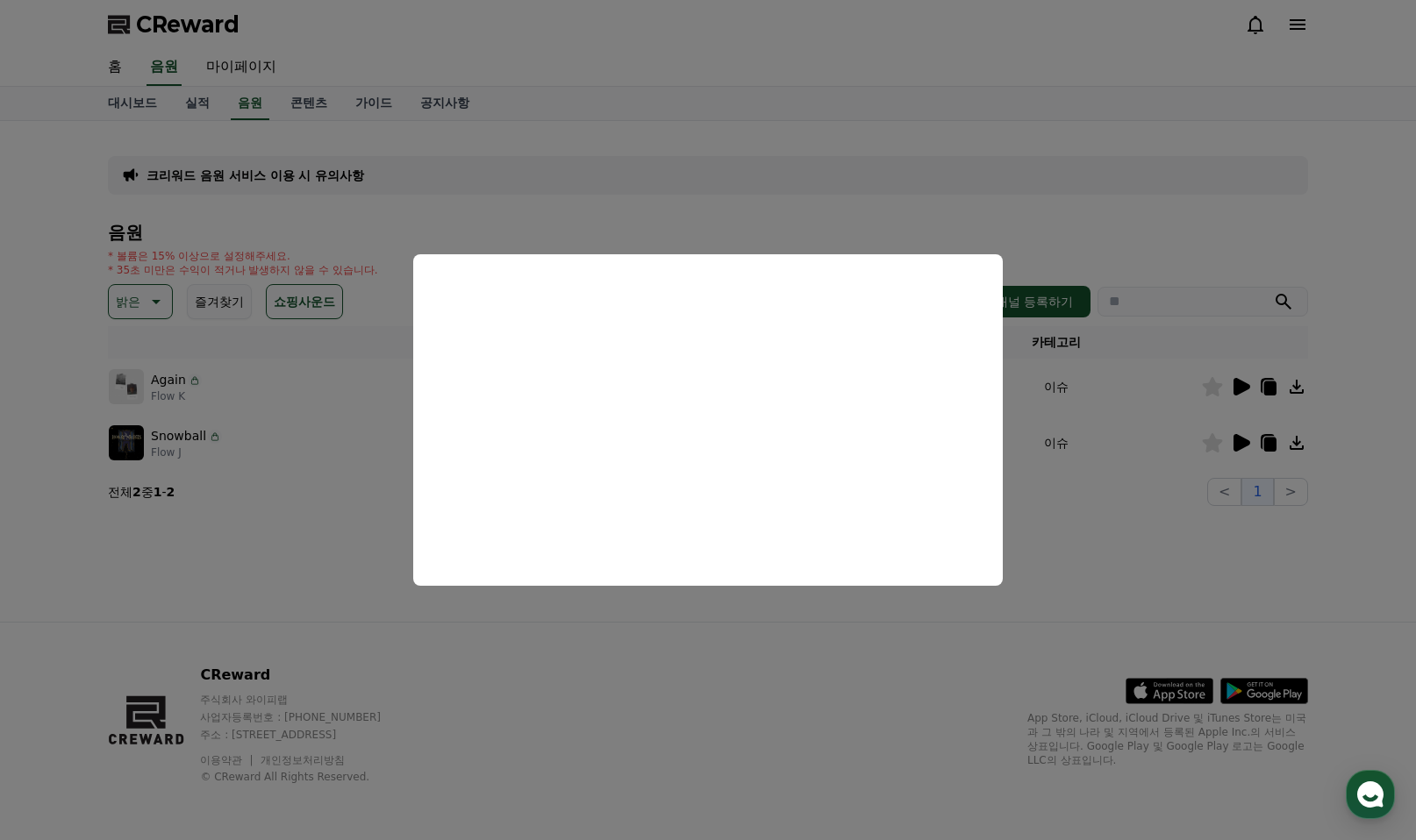
click at [150, 297] on button "close modal" at bounding box center [708, 420] width 1416 height 840
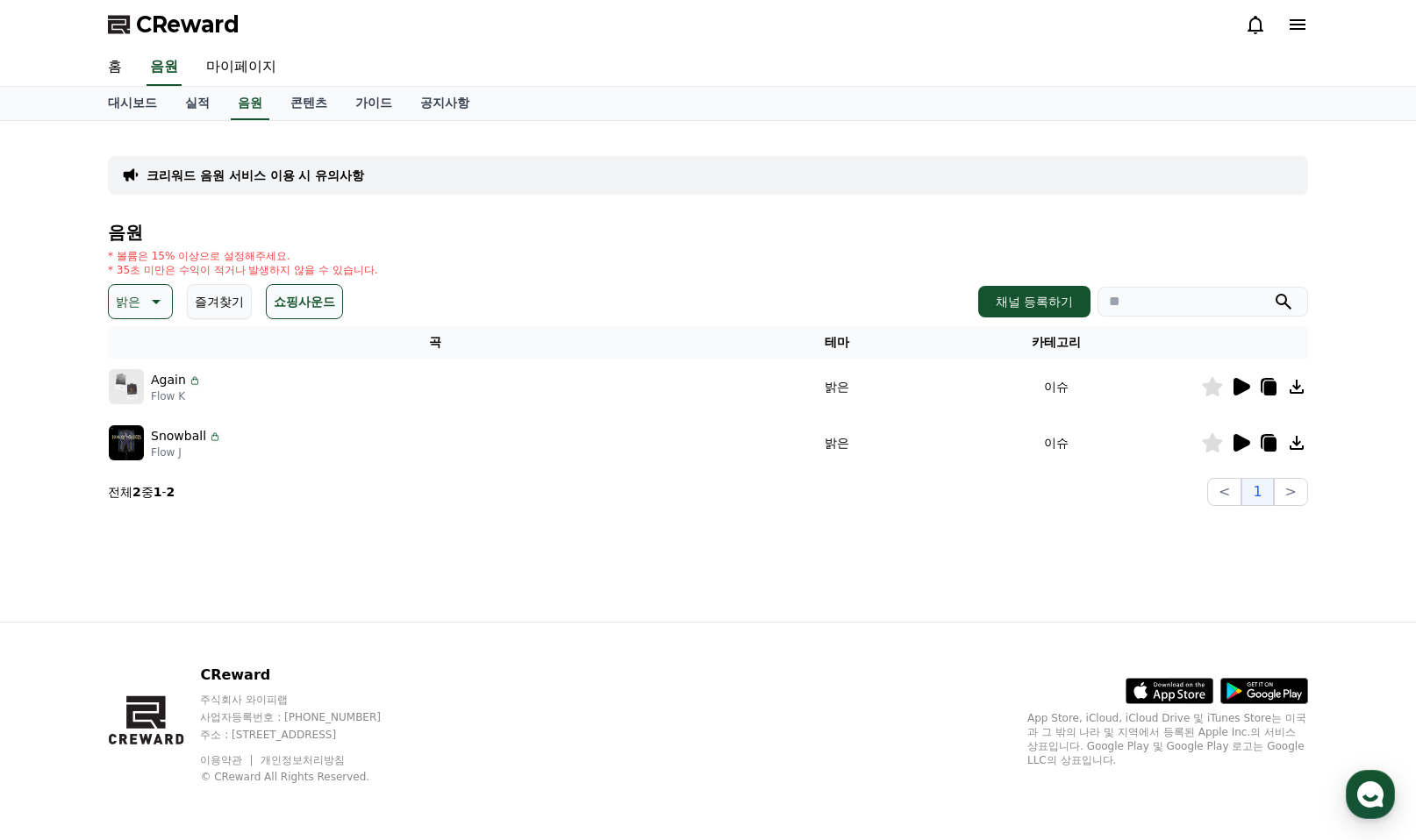
click at [153, 300] on icon at bounding box center [156, 302] width 9 height 5
click at [144, 352] on button "웅장한" at bounding box center [136, 362] width 51 height 39
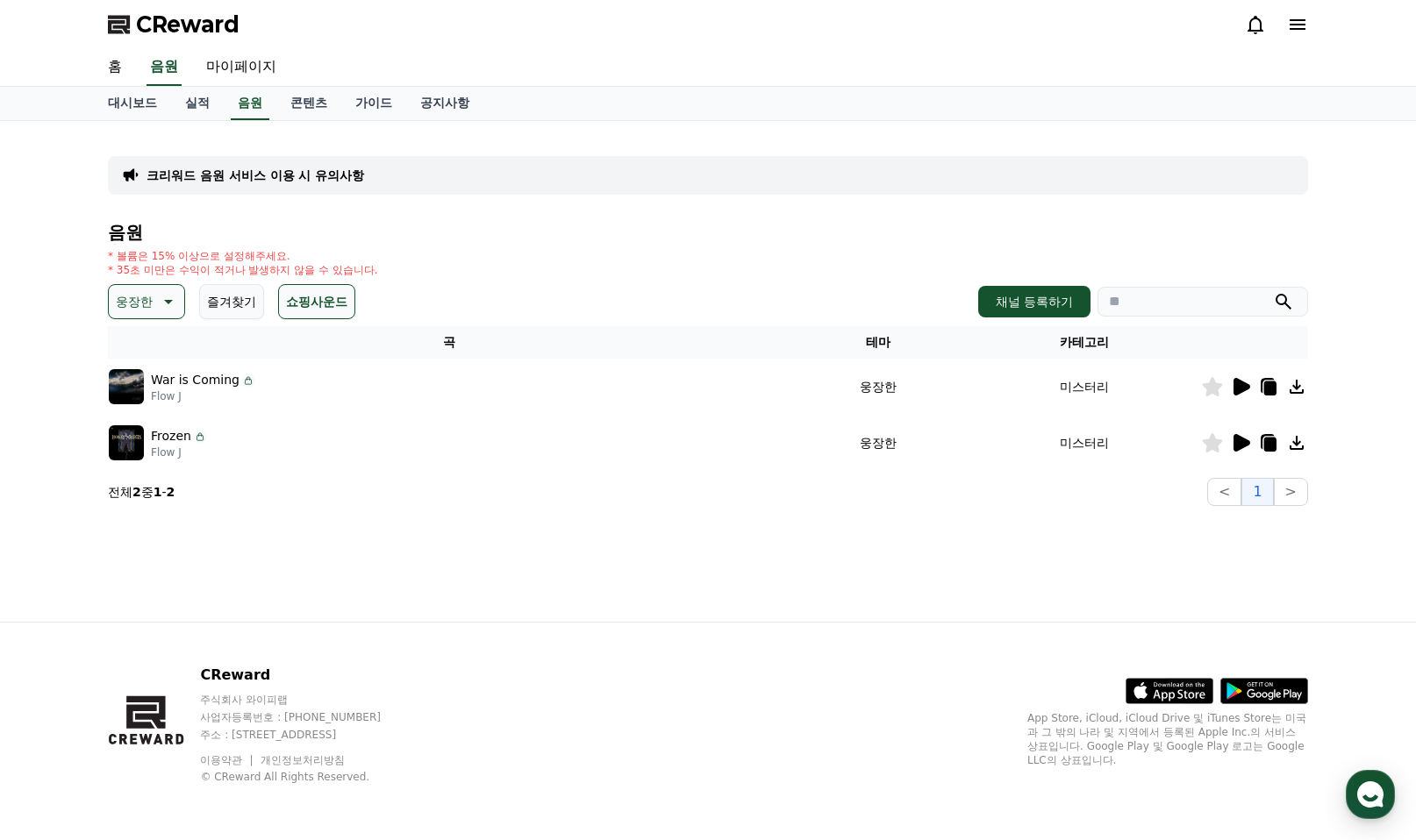
click at [1236, 387] on icon at bounding box center [1241, 386] width 16 height 17
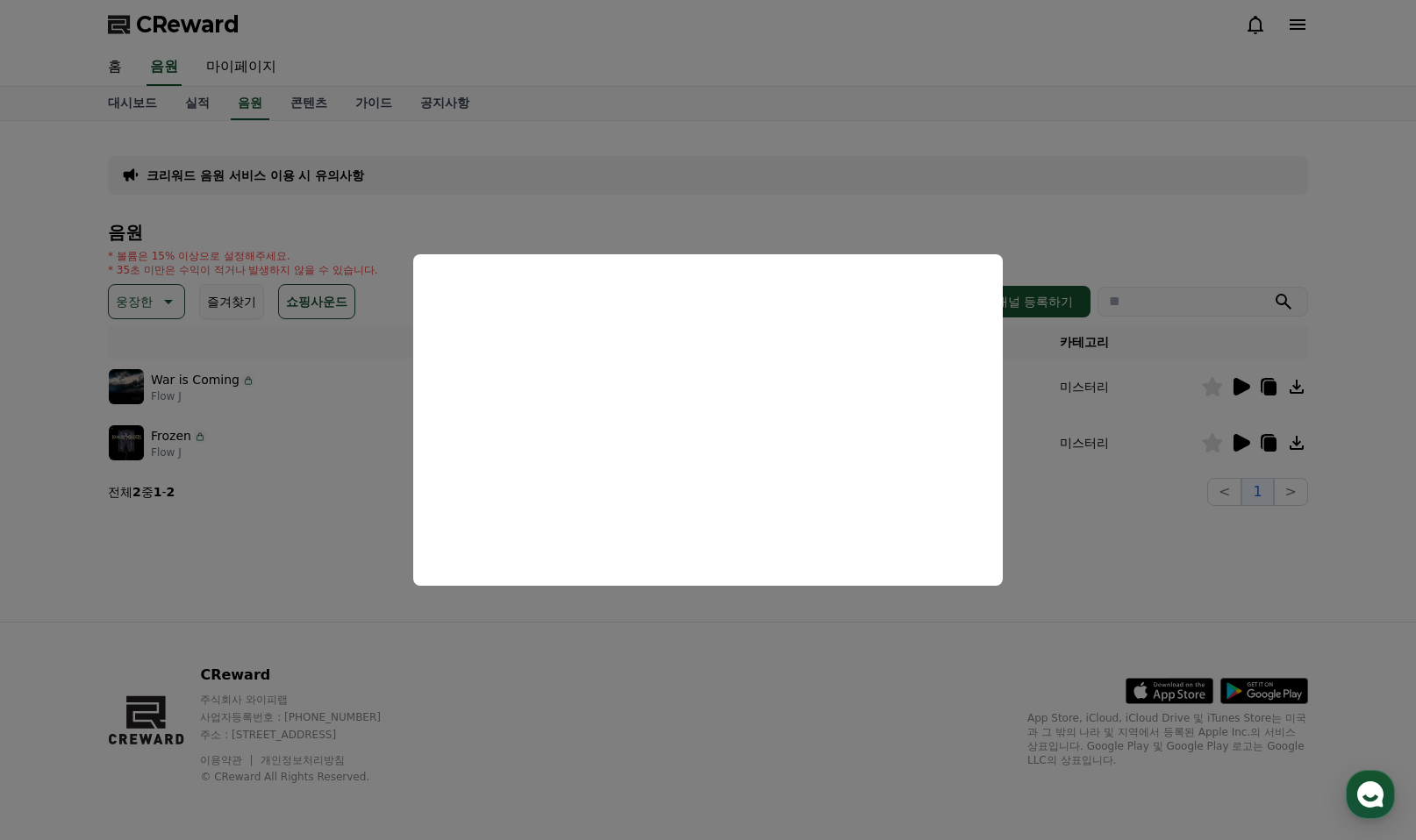
click at [1247, 444] on button "close modal" at bounding box center [708, 420] width 1416 height 840
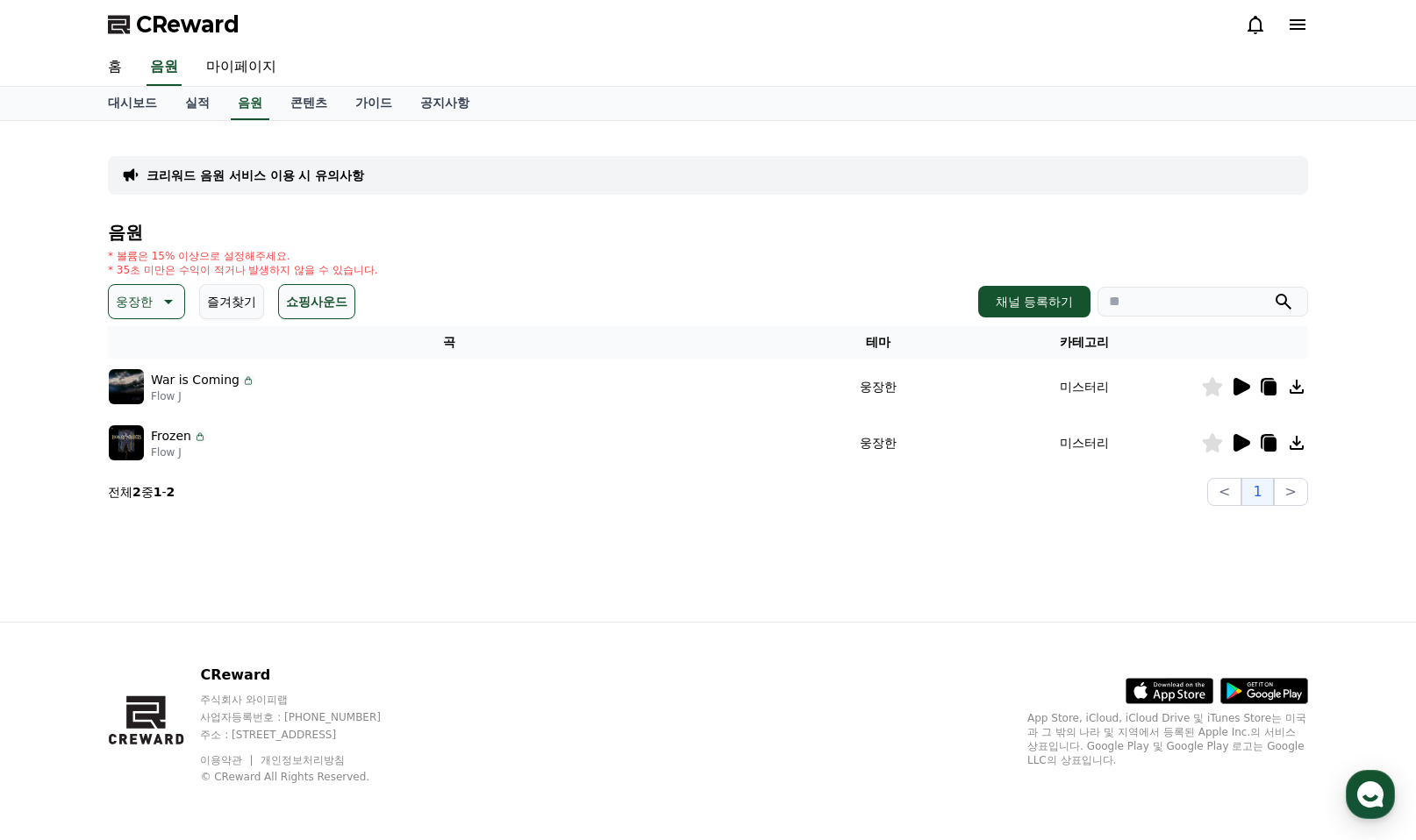
click at [1242, 439] on icon at bounding box center [1241, 443] width 16 height 17
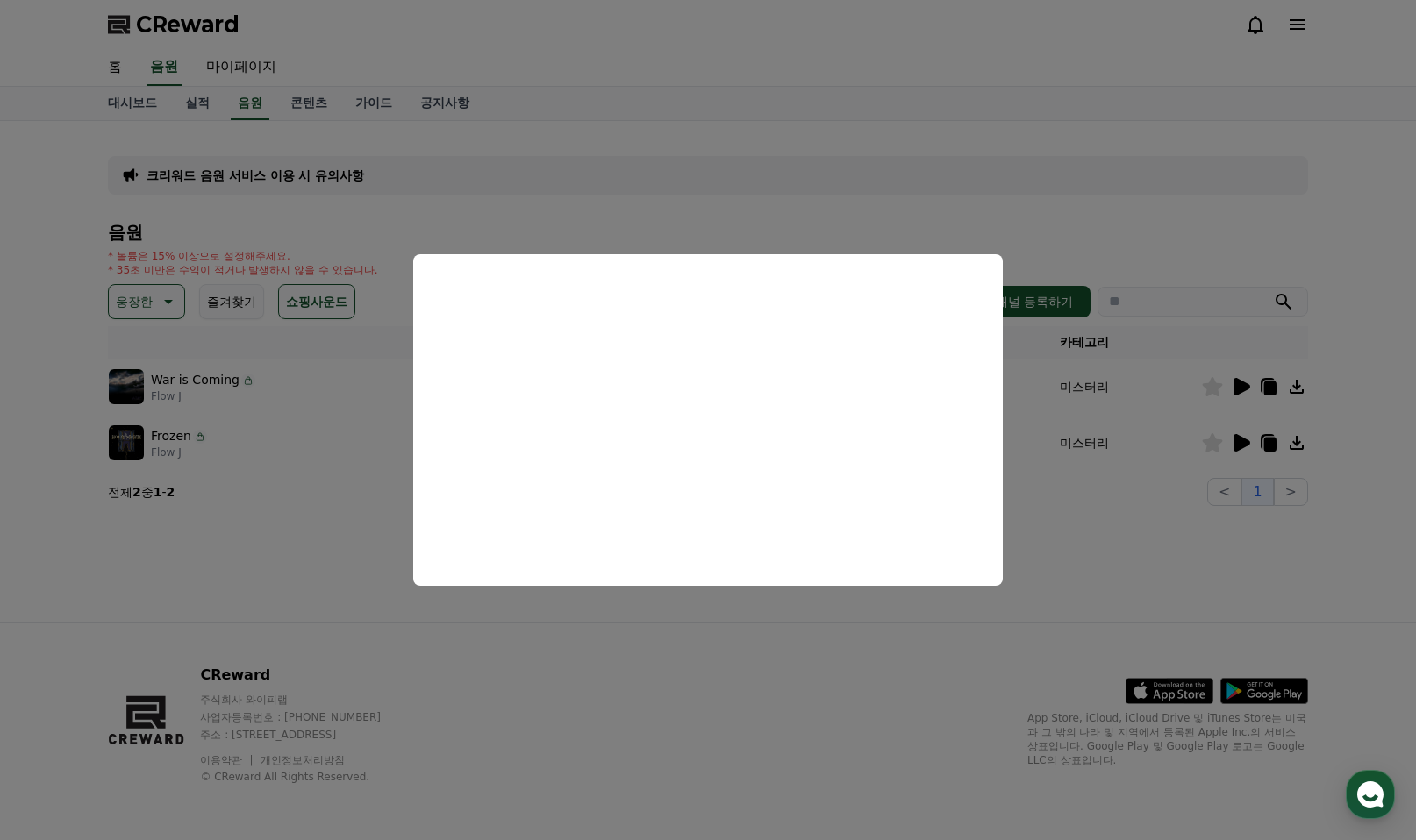
click at [168, 299] on button "close modal" at bounding box center [708, 420] width 1416 height 840
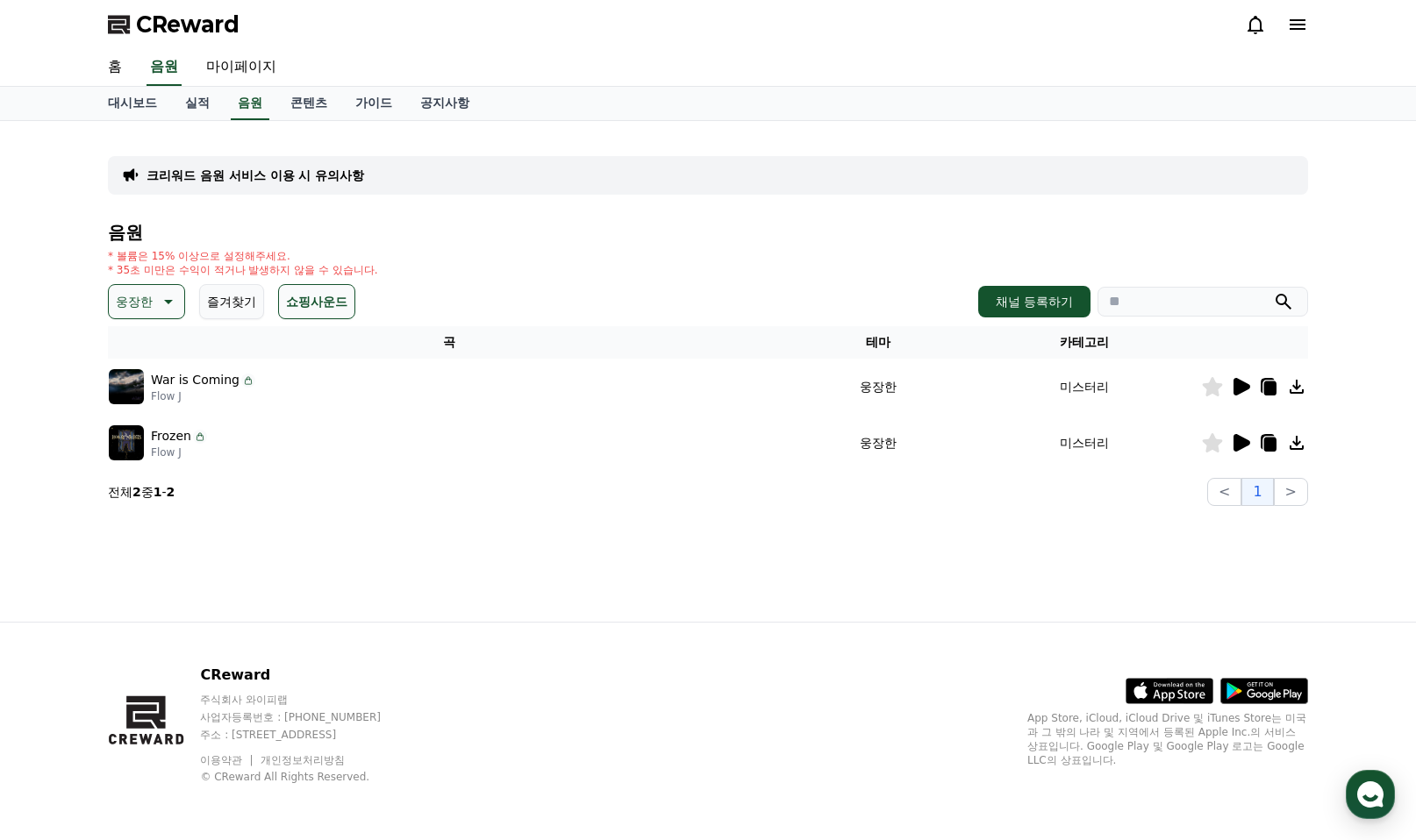
click at [168, 299] on icon at bounding box center [167, 302] width 21 height 21
click at [147, 496] on button "분위기있는" at bounding box center [148, 499] width 75 height 39
click at [1245, 383] on icon at bounding box center [1241, 386] width 16 height 17
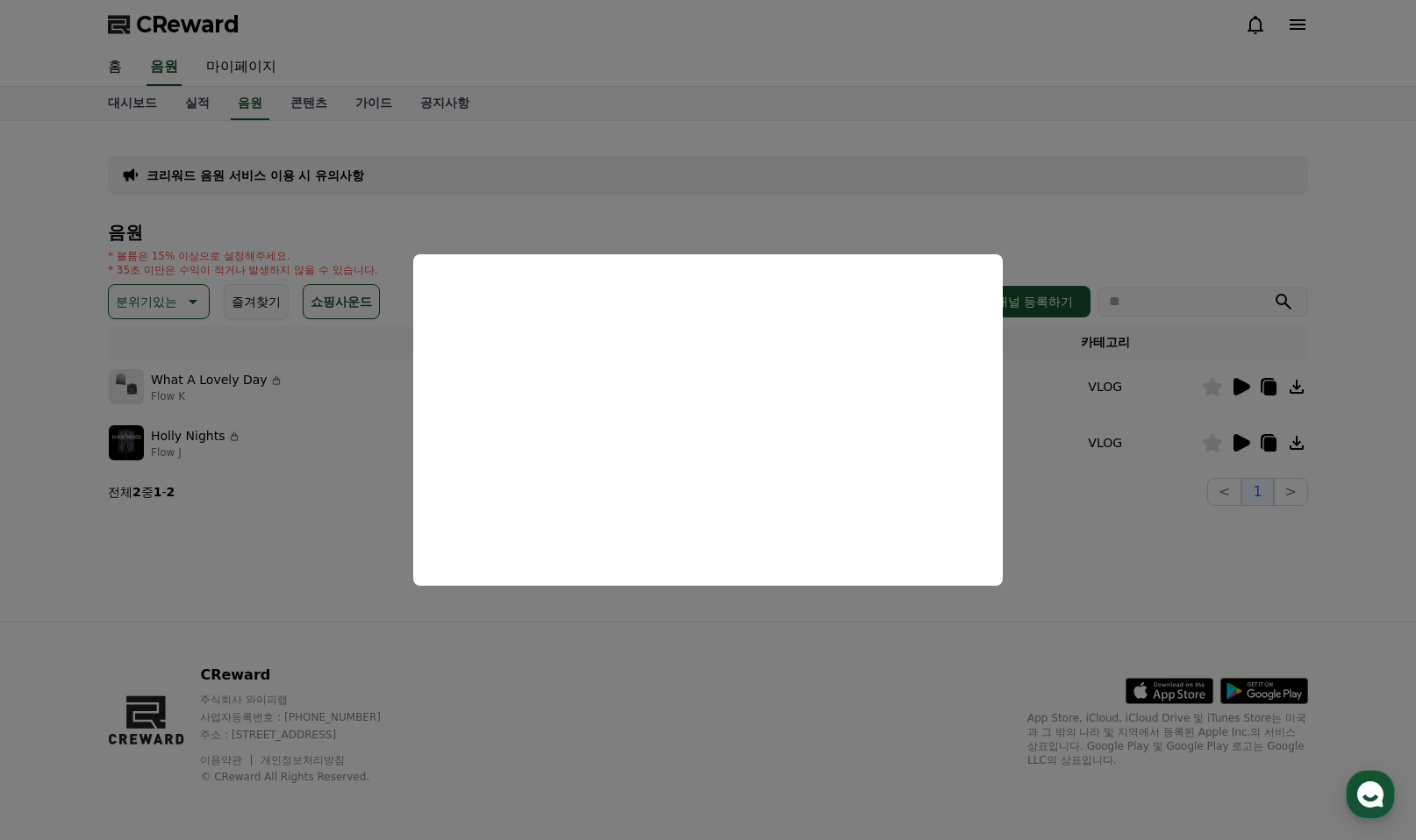
click at [171, 302] on button "close modal" at bounding box center [708, 420] width 1416 height 840
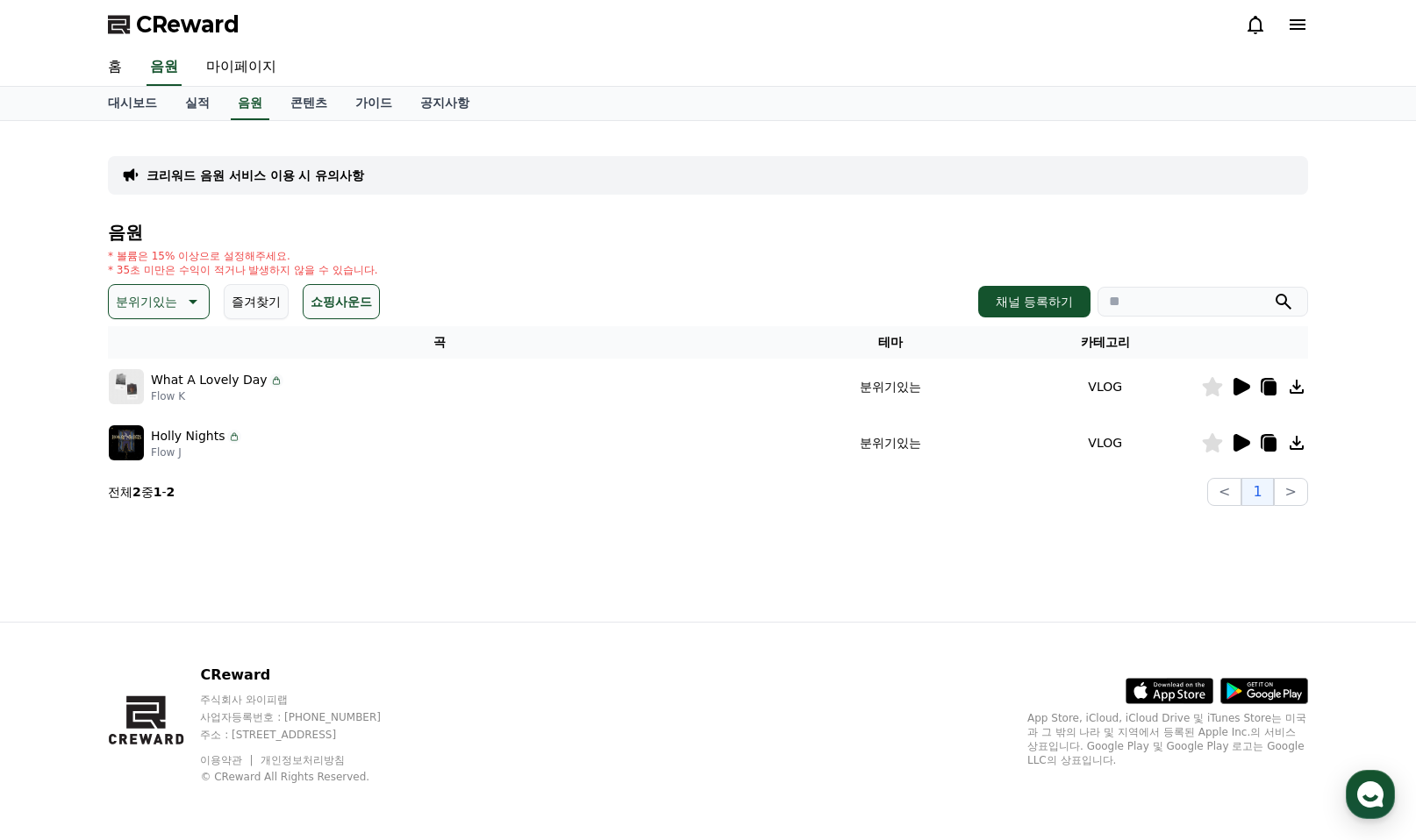
click at [195, 302] on icon at bounding box center [193, 302] width 9 height 5
click at [152, 442] on button "긴장되는" at bounding box center [143, 446] width 64 height 39
click at [1241, 387] on icon at bounding box center [1241, 386] width 16 height 17
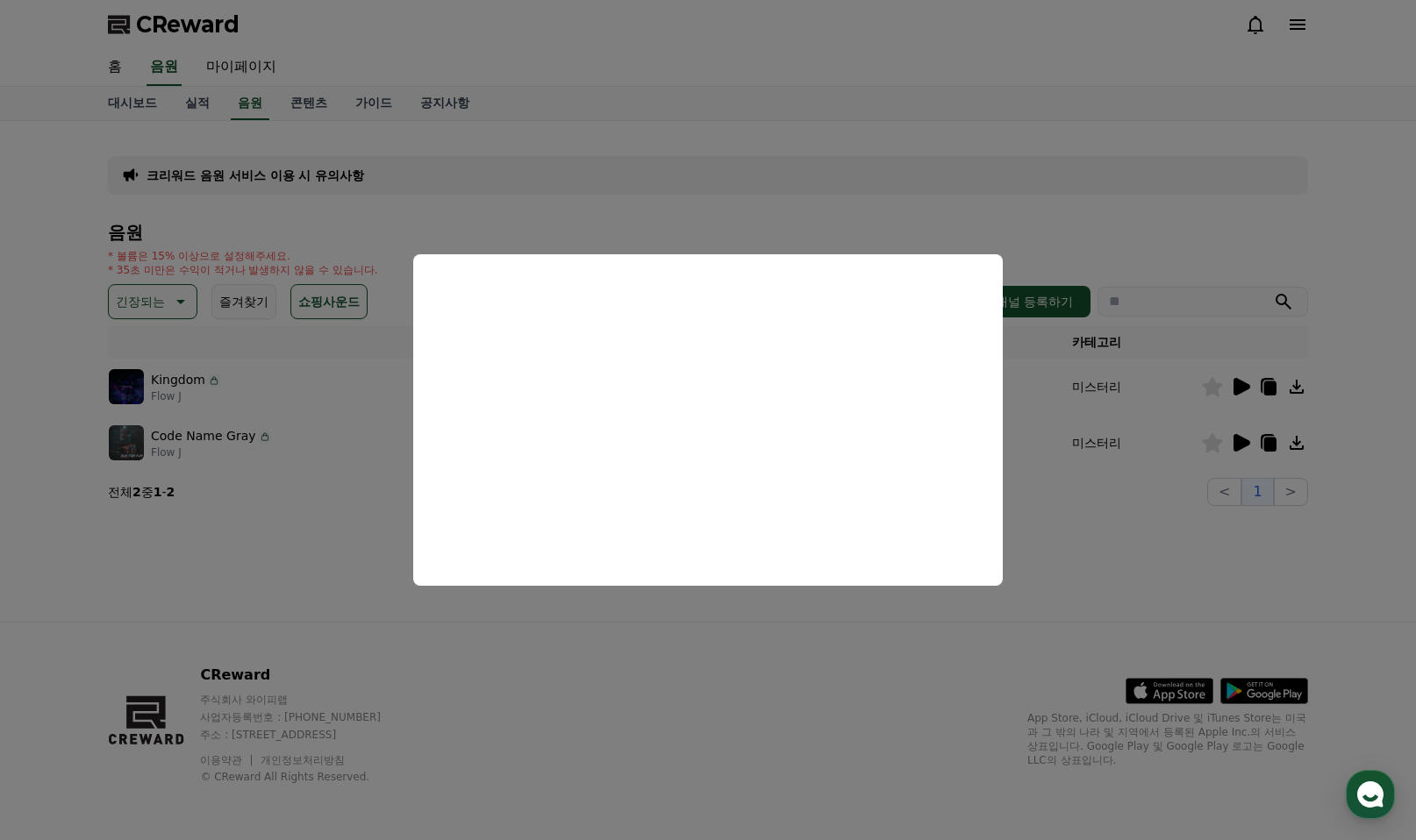
click at [1240, 436] on button "close modal" at bounding box center [708, 420] width 1416 height 840
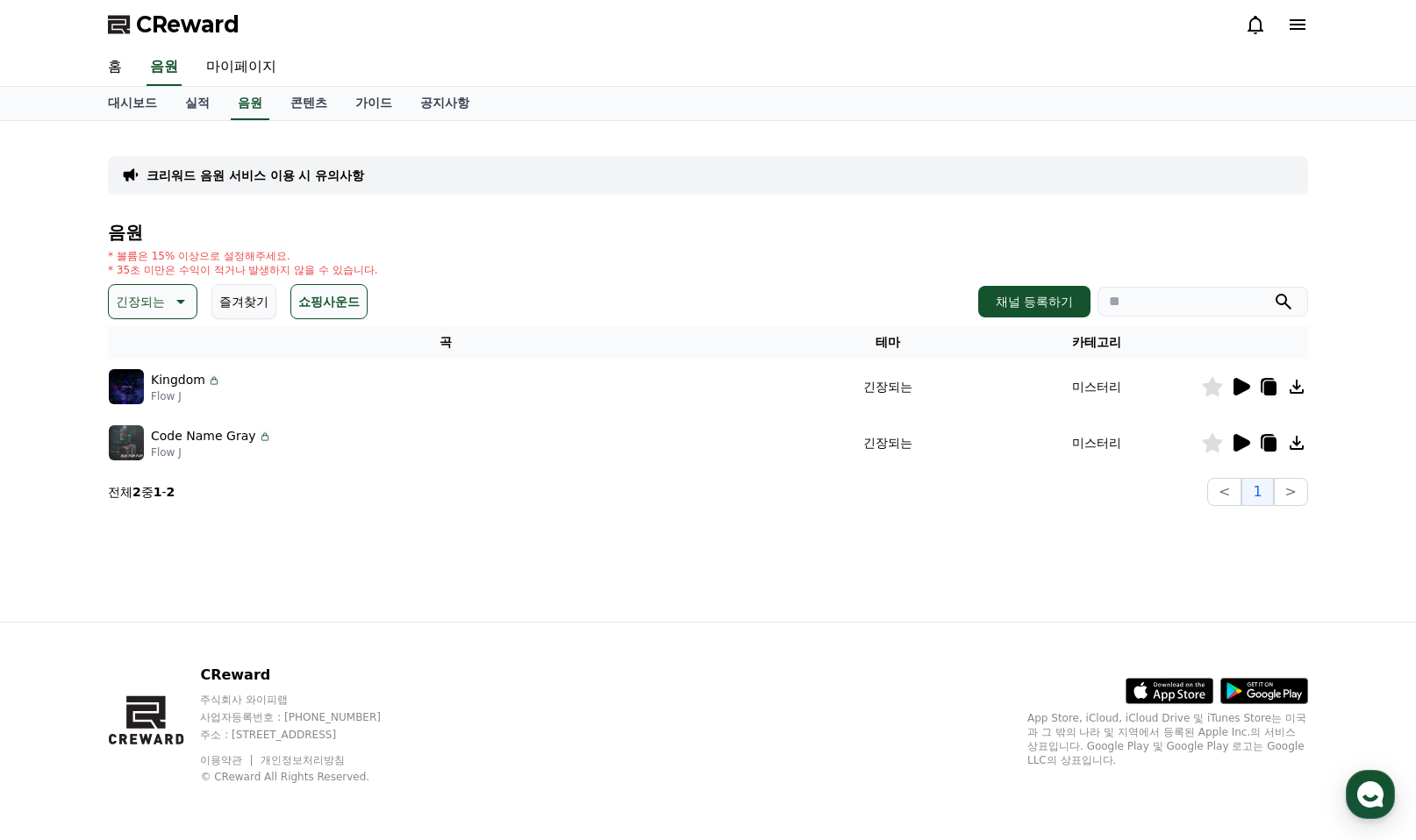
click at [1238, 444] on icon at bounding box center [1241, 443] width 16 height 17
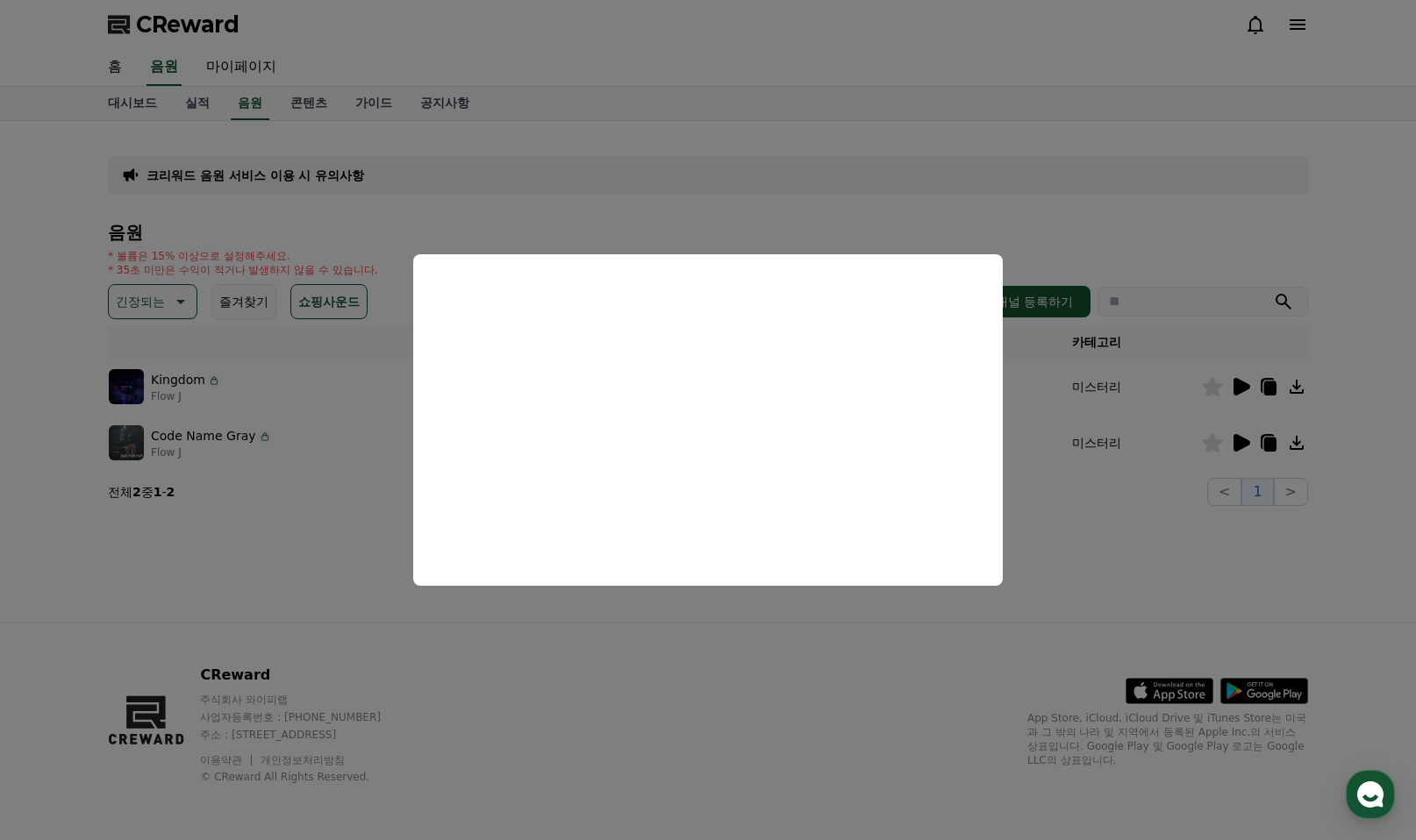
click at [188, 299] on button "close modal" at bounding box center [708, 420] width 1416 height 840
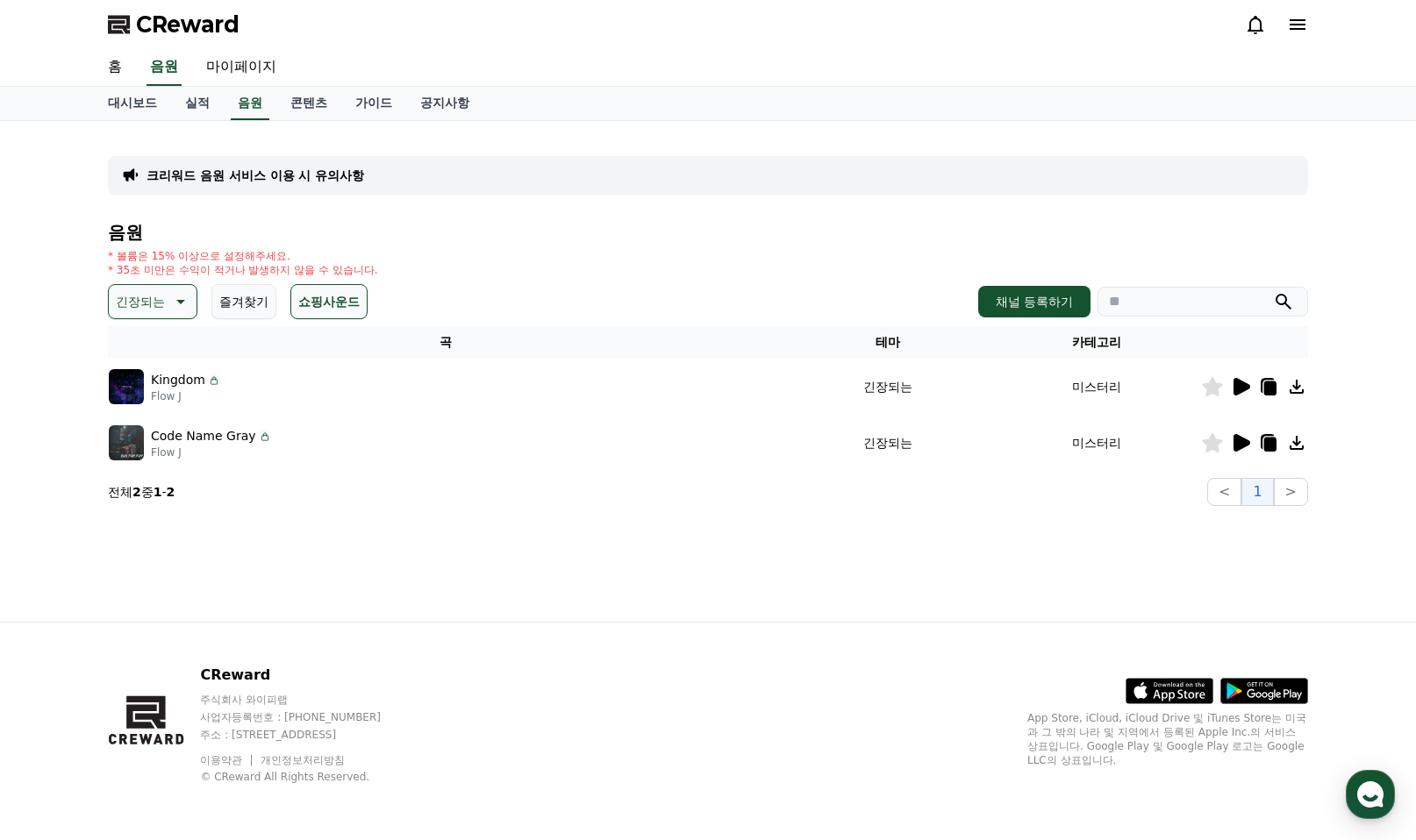
click at [188, 299] on icon at bounding box center [179, 302] width 21 height 21
click at [142, 416] on button "잔잔한" at bounding box center [136, 418] width 51 height 39
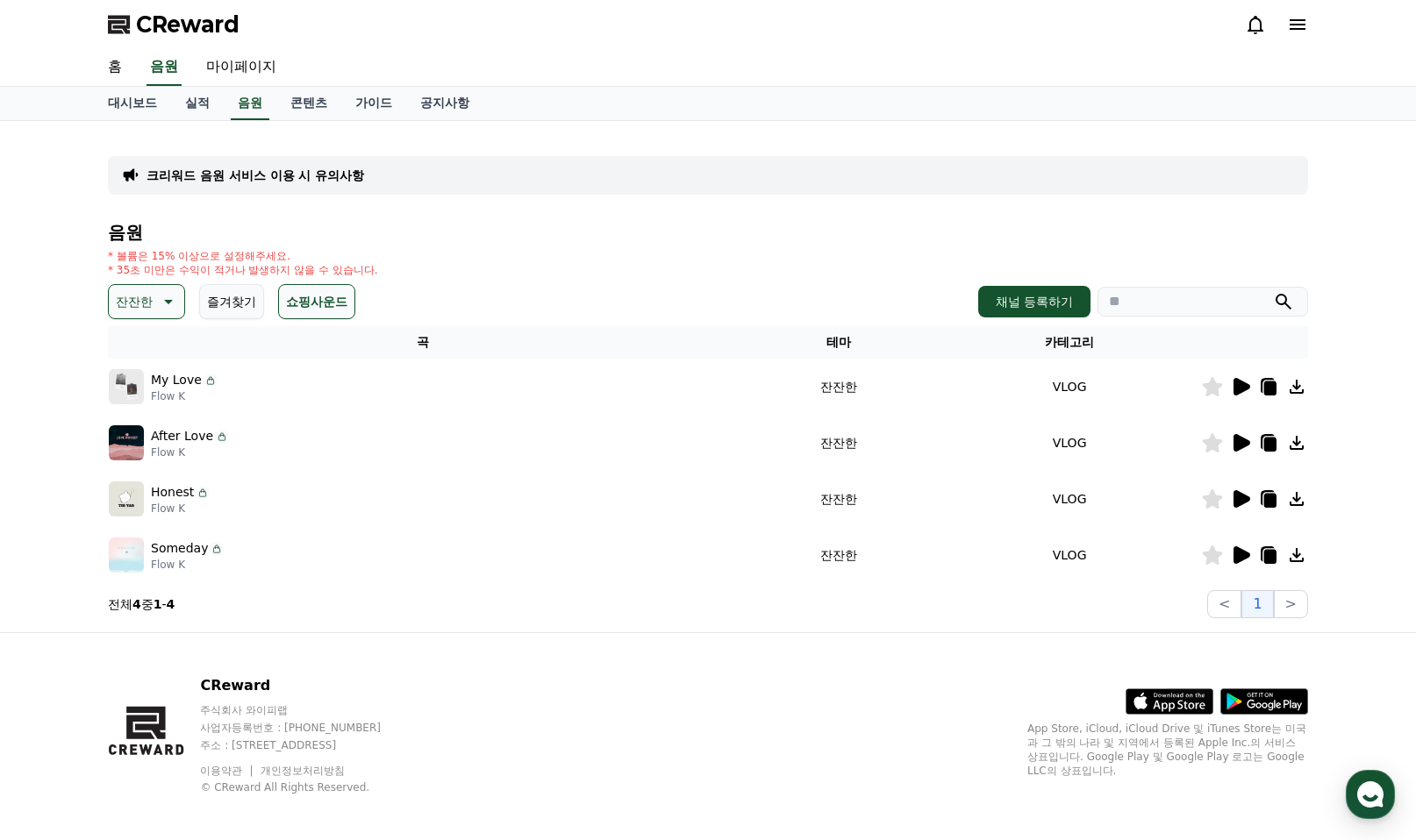
click at [1238, 503] on icon at bounding box center [1241, 499] width 16 height 17
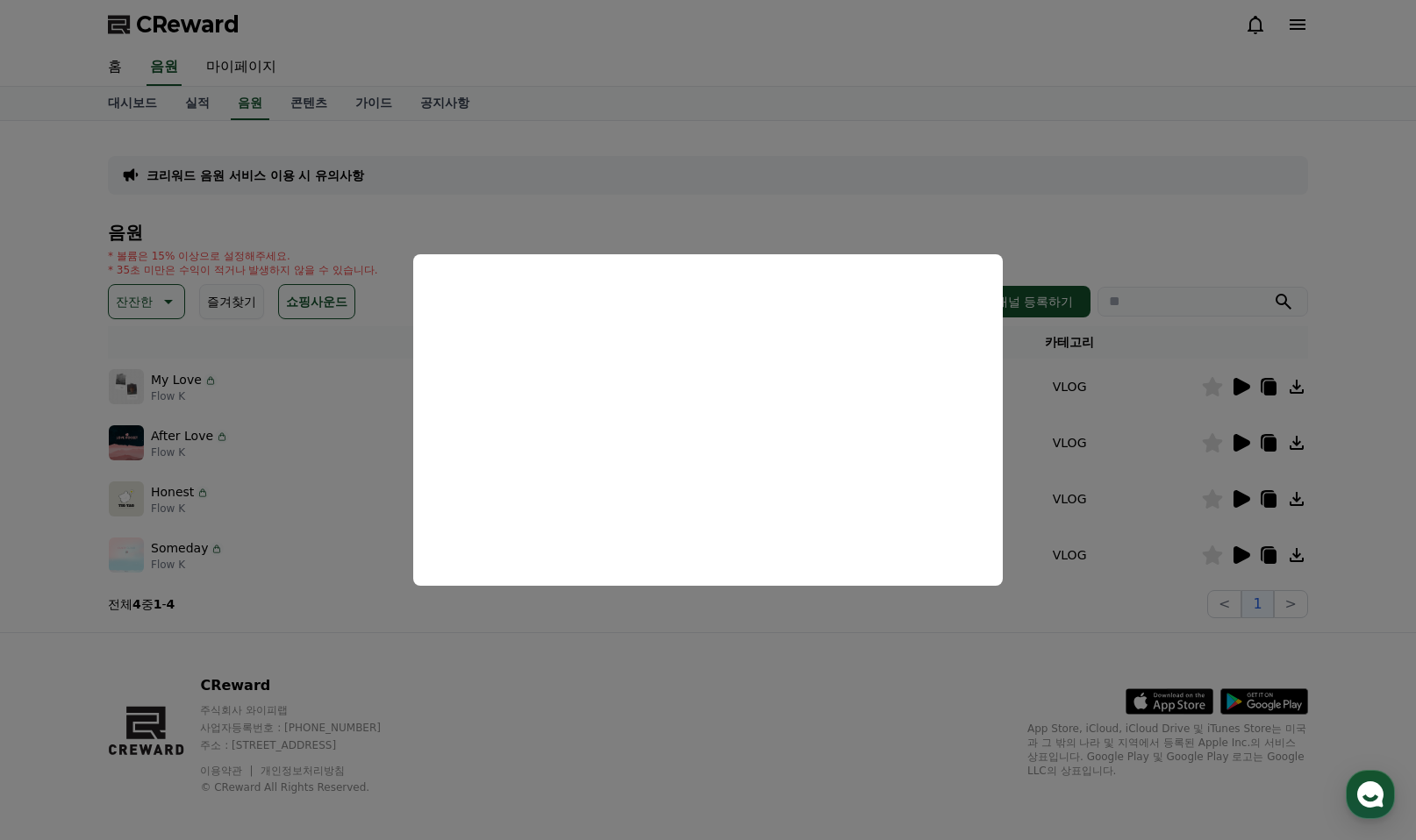
click at [1238, 554] on button "close modal" at bounding box center [708, 420] width 1416 height 840
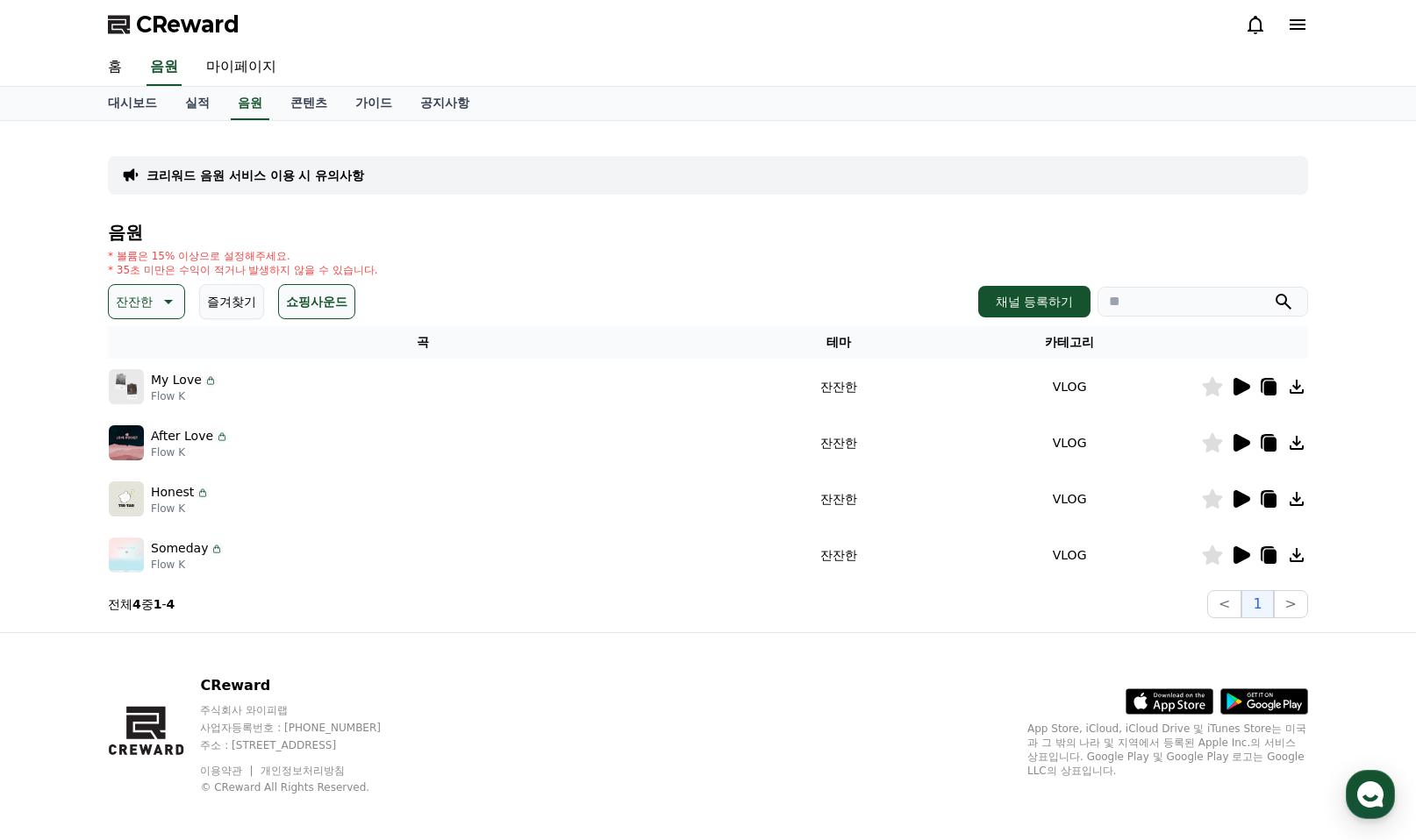
click at [1243, 553] on icon at bounding box center [1241, 555] width 16 height 17
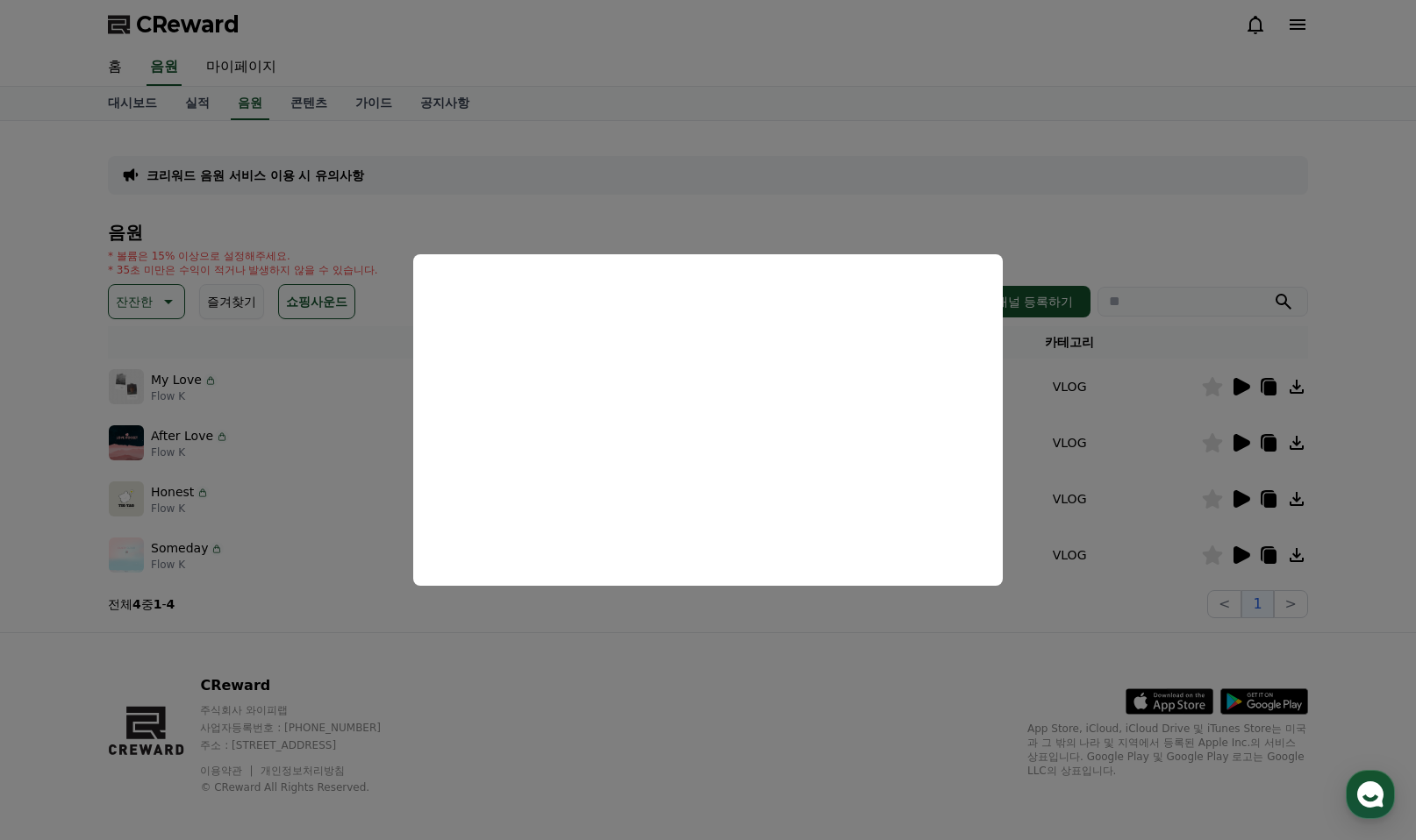
click at [1246, 384] on button "close modal" at bounding box center [708, 420] width 1416 height 840
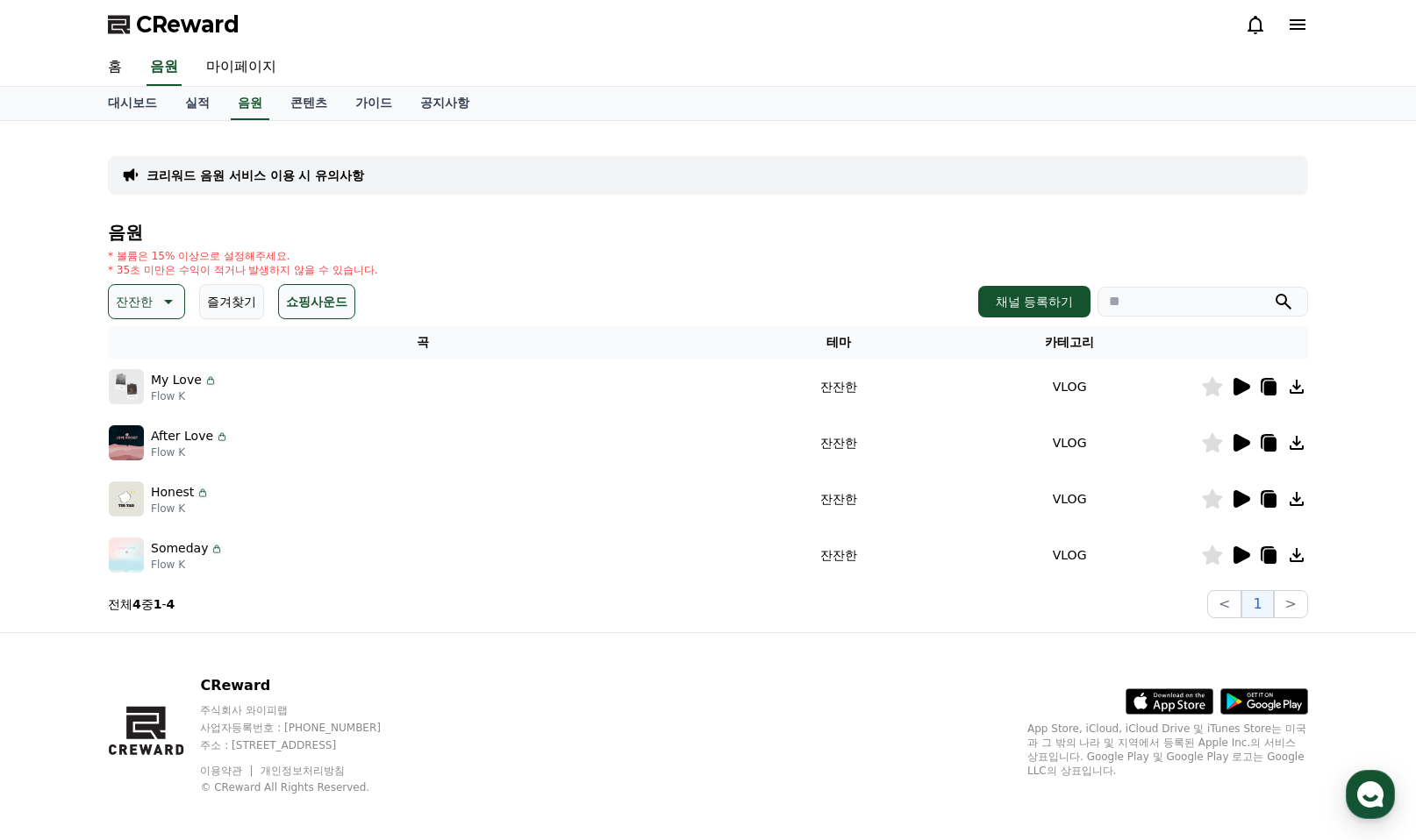
click at [1246, 384] on icon at bounding box center [1241, 386] width 16 height 17
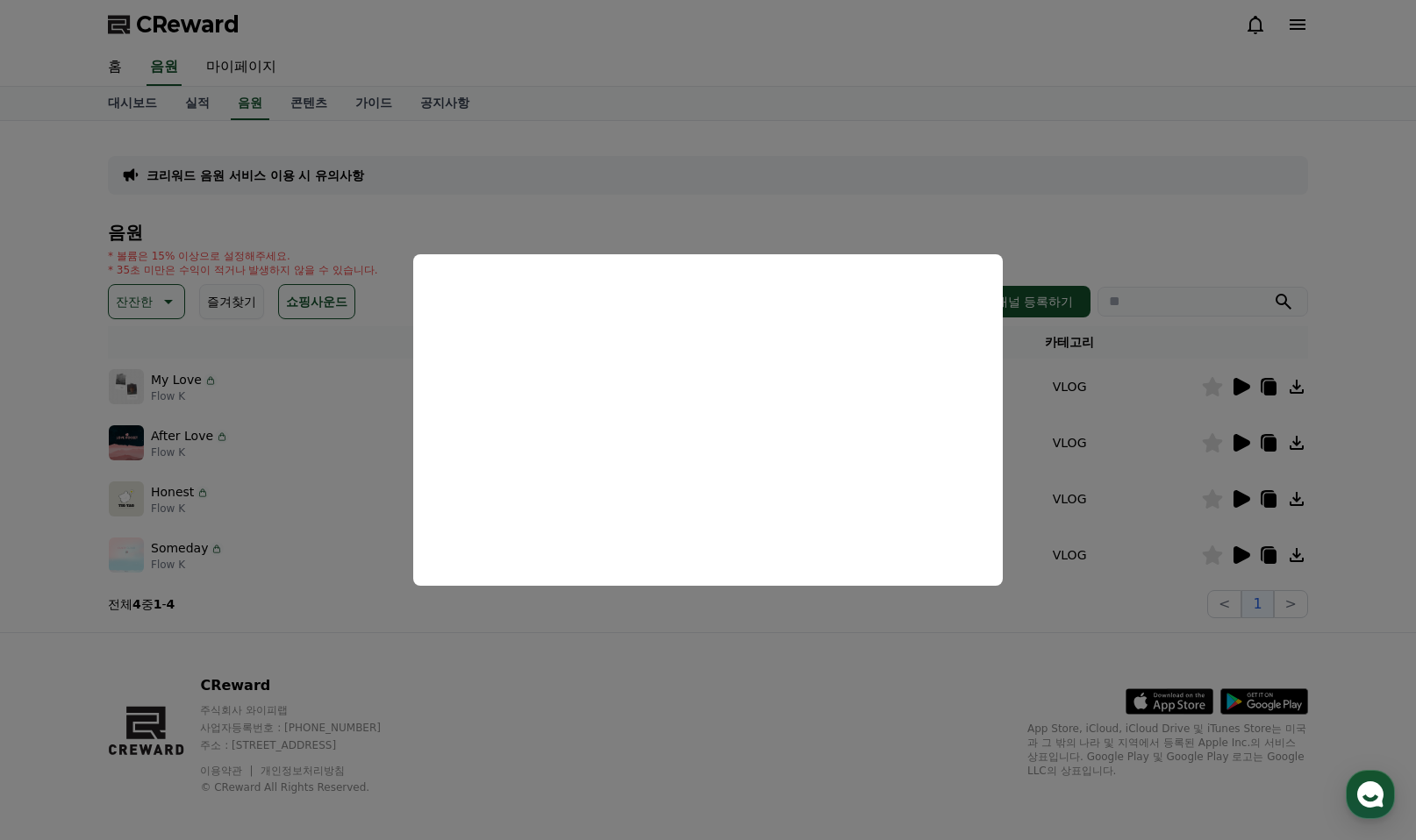
click at [1249, 443] on button "close modal" at bounding box center [708, 420] width 1416 height 840
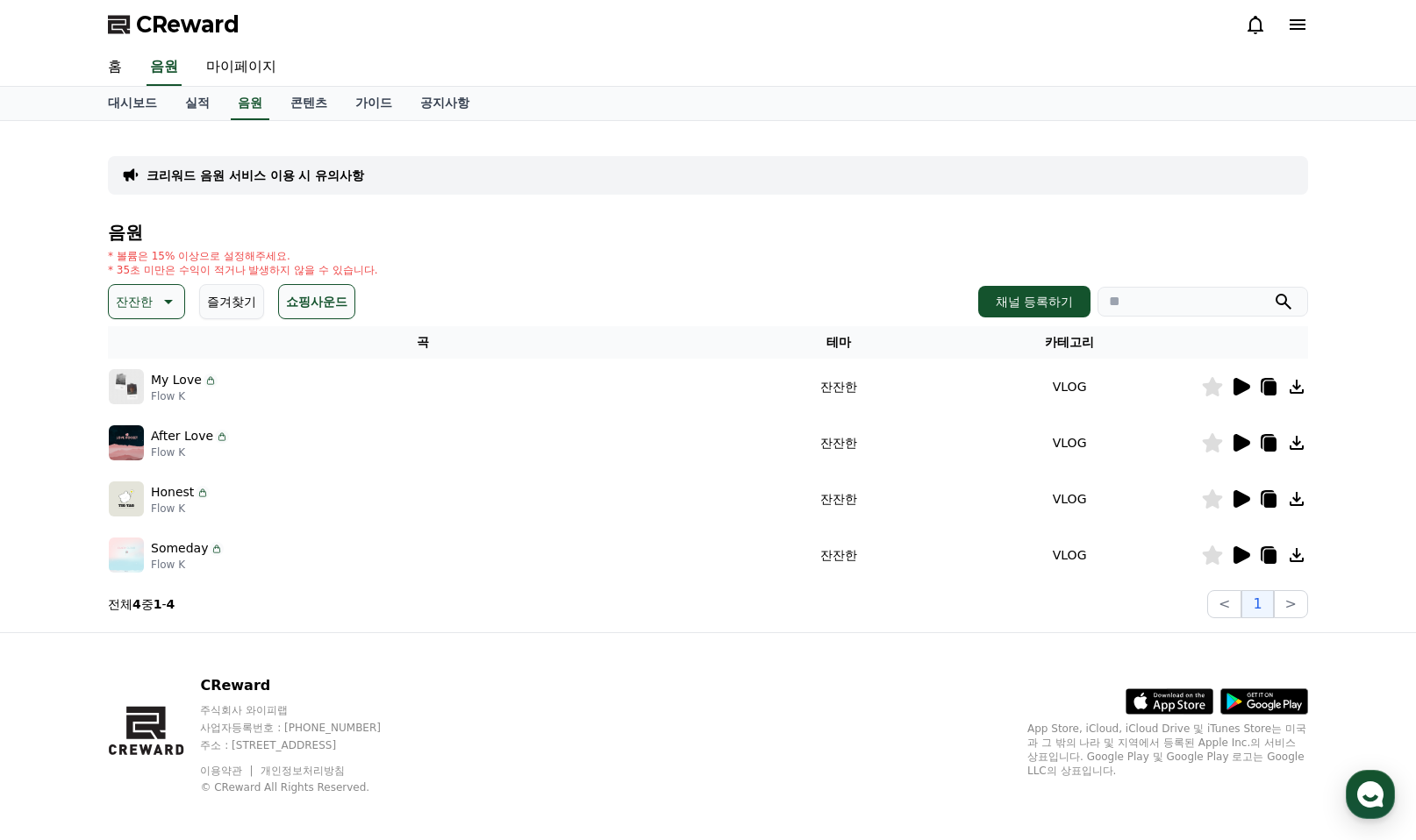
click at [1236, 444] on icon at bounding box center [1241, 443] width 16 height 17
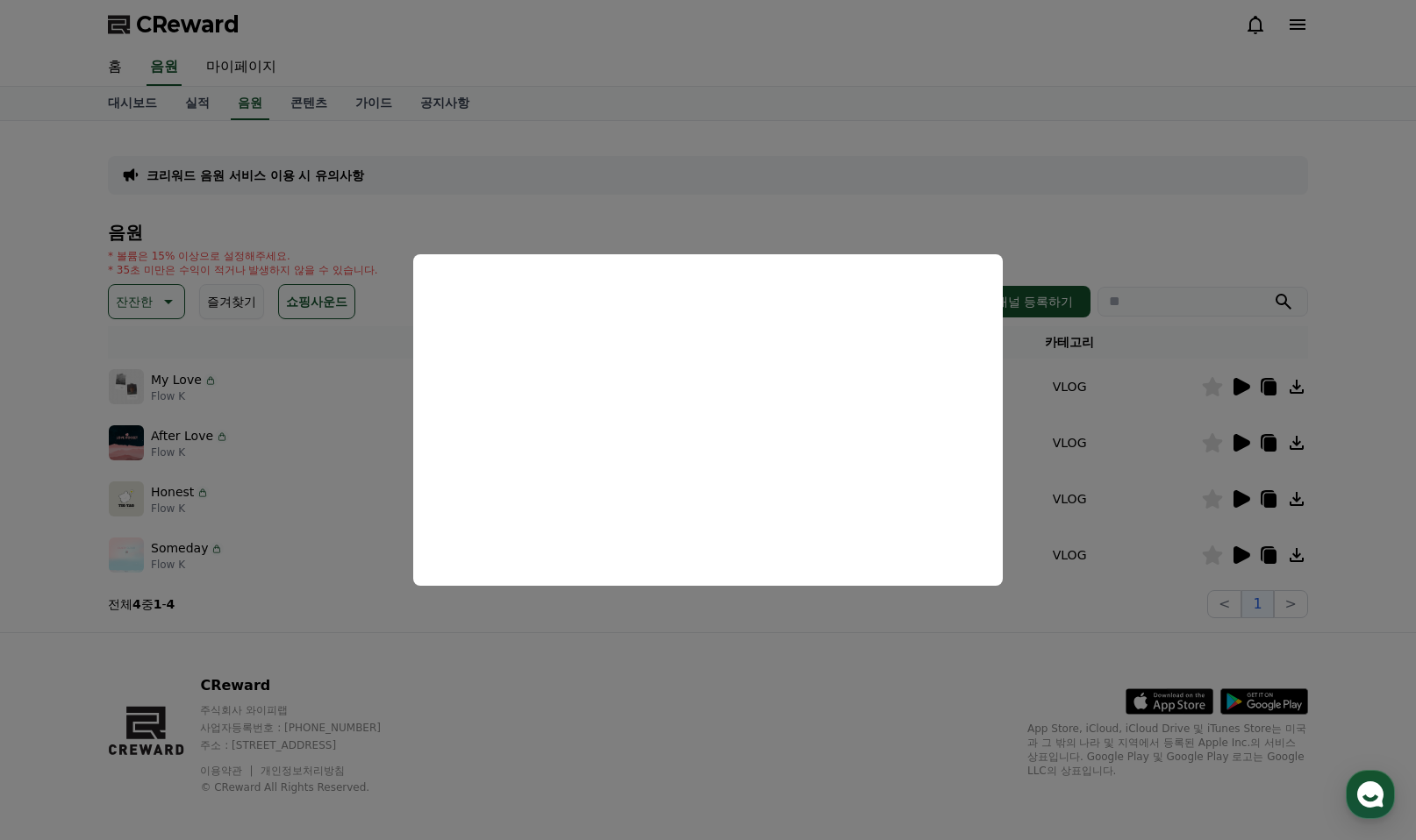
click at [1238, 554] on button "close modal" at bounding box center [708, 420] width 1416 height 840
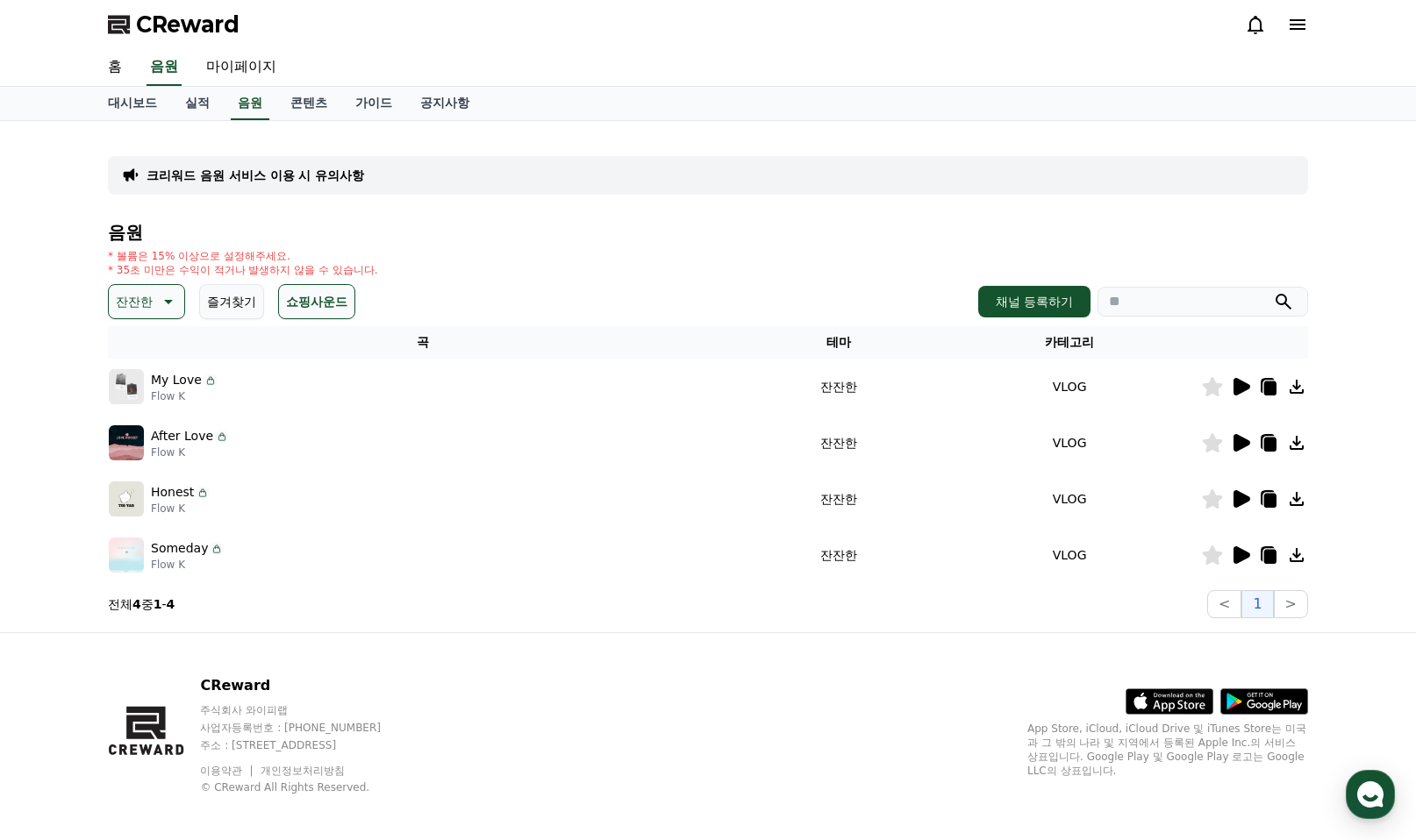
click at [1238, 554] on icon at bounding box center [1241, 555] width 16 height 17
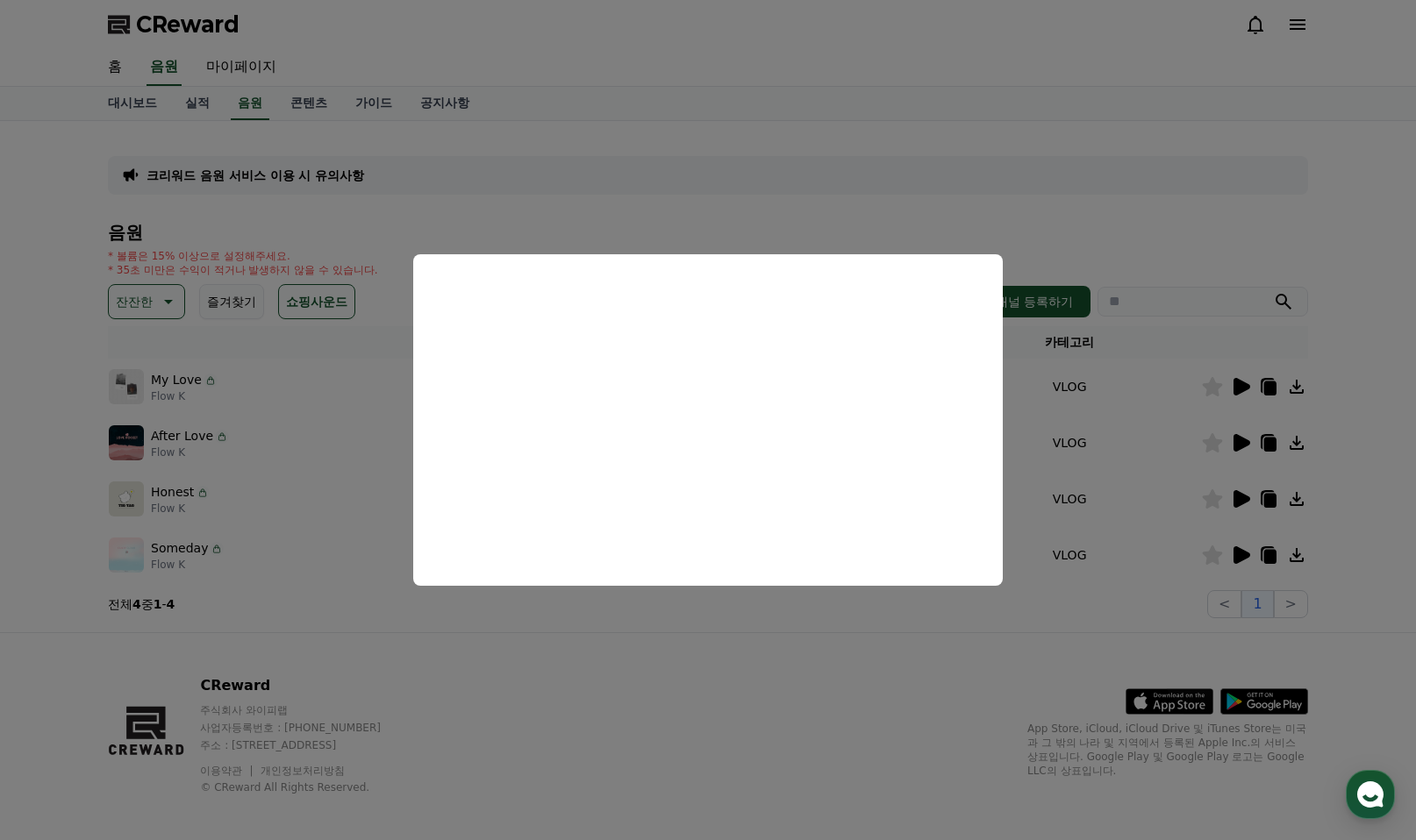
click at [880, 140] on button "close modal" at bounding box center [708, 420] width 1416 height 840
